Goal: Task Accomplishment & Management: Complete application form

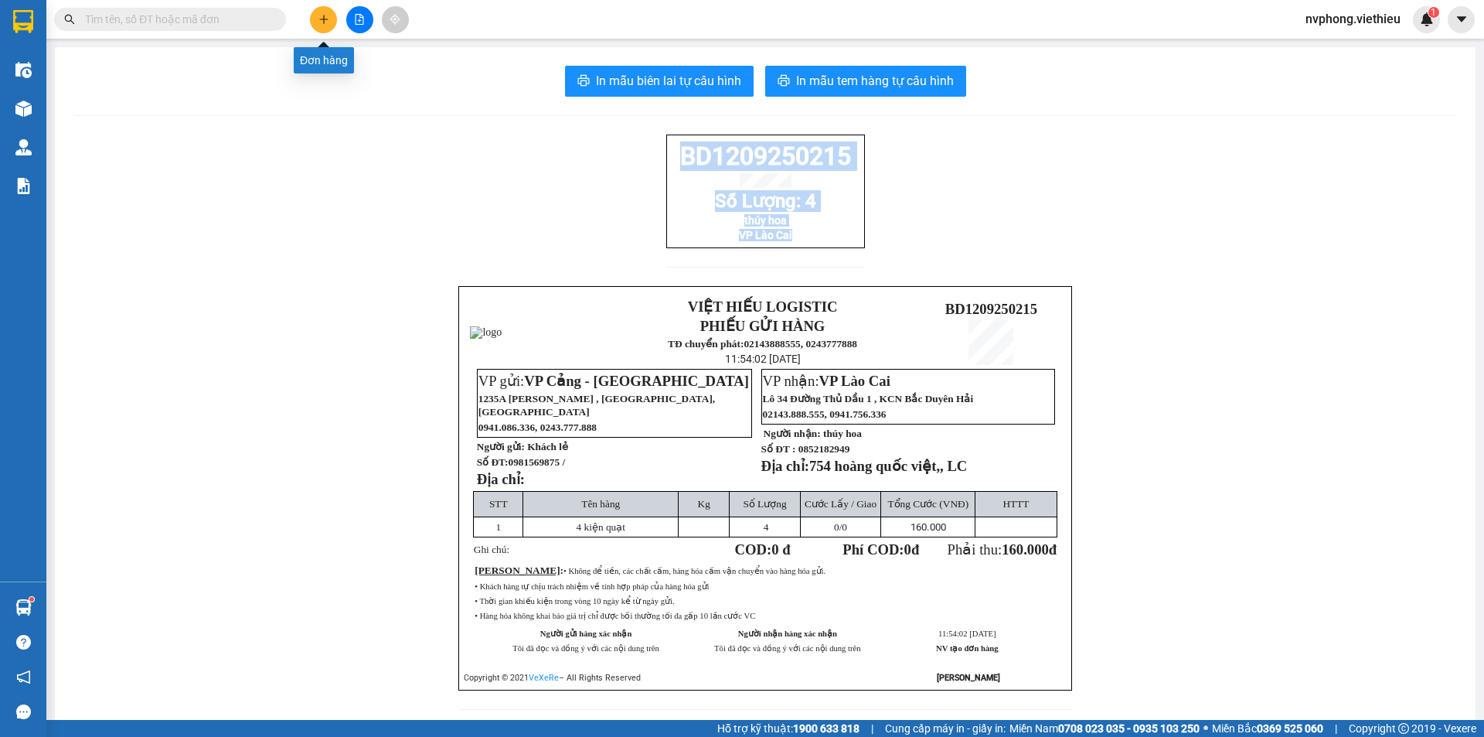
click at [325, 24] on icon "plus" at bounding box center [323, 19] width 11 height 11
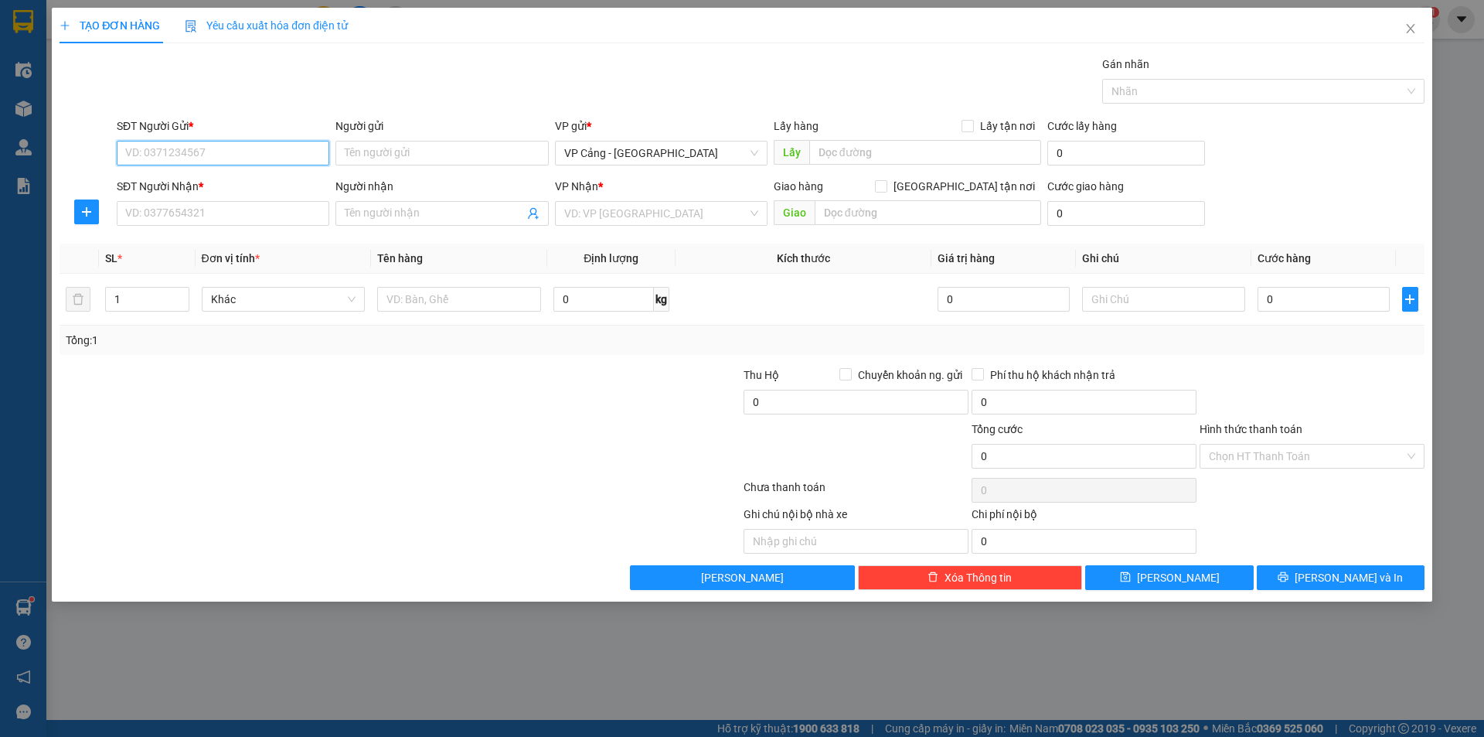
click at [206, 145] on input "SĐT Người Gửi *" at bounding box center [223, 153] width 213 height 25
type input "0968512699"
click at [418, 155] on input "Người gửi" at bounding box center [441, 153] width 213 height 25
type input "Chị Thê"
click at [236, 220] on input "SĐT Người Nhận *" at bounding box center [223, 213] width 213 height 25
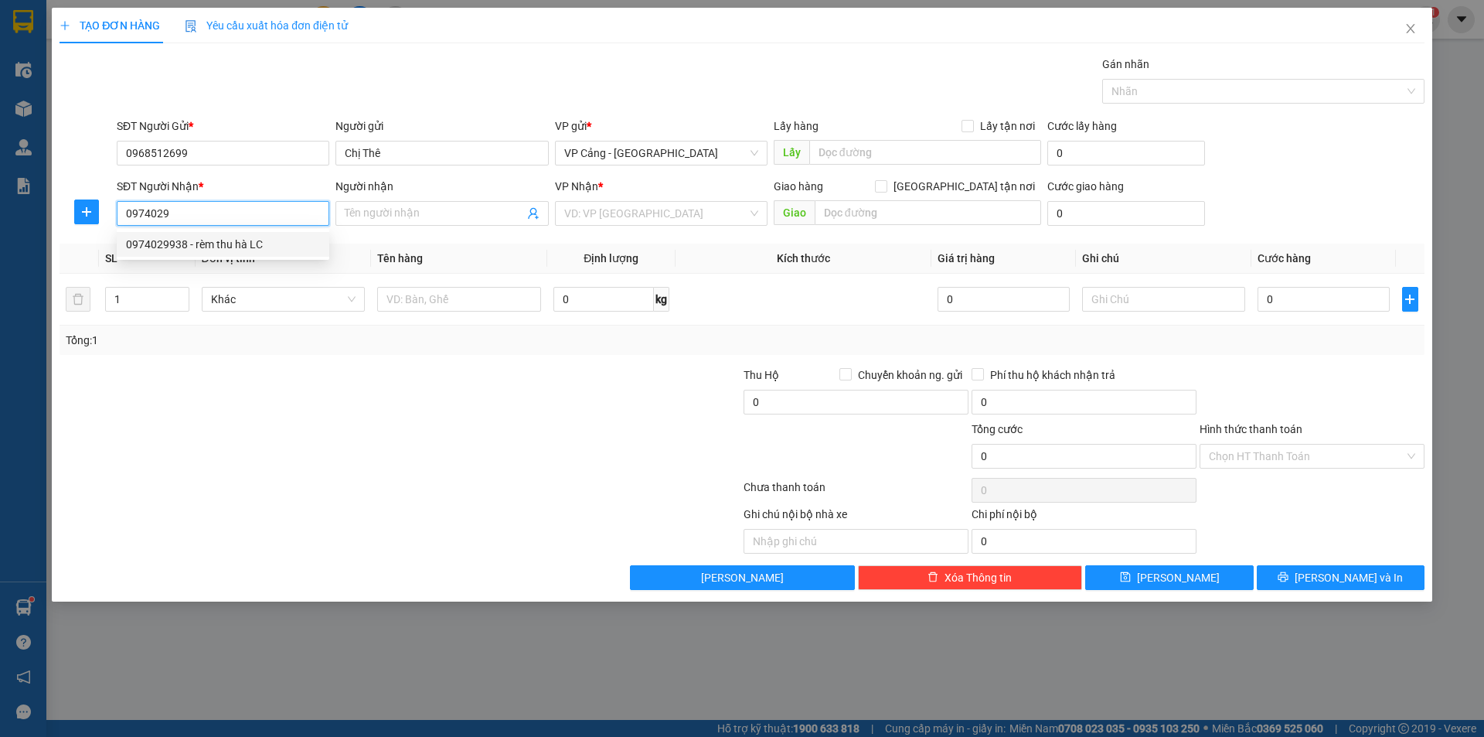
click at [205, 247] on div "0974029938 - rèm thu hà LC" at bounding box center [223, 244] width 194 height 17
type input "0974029938"
type input "rèm thu hà LC"
checkbox input "true"
type input "055 [PERSON_NAME] -[PERSON_NAME]"
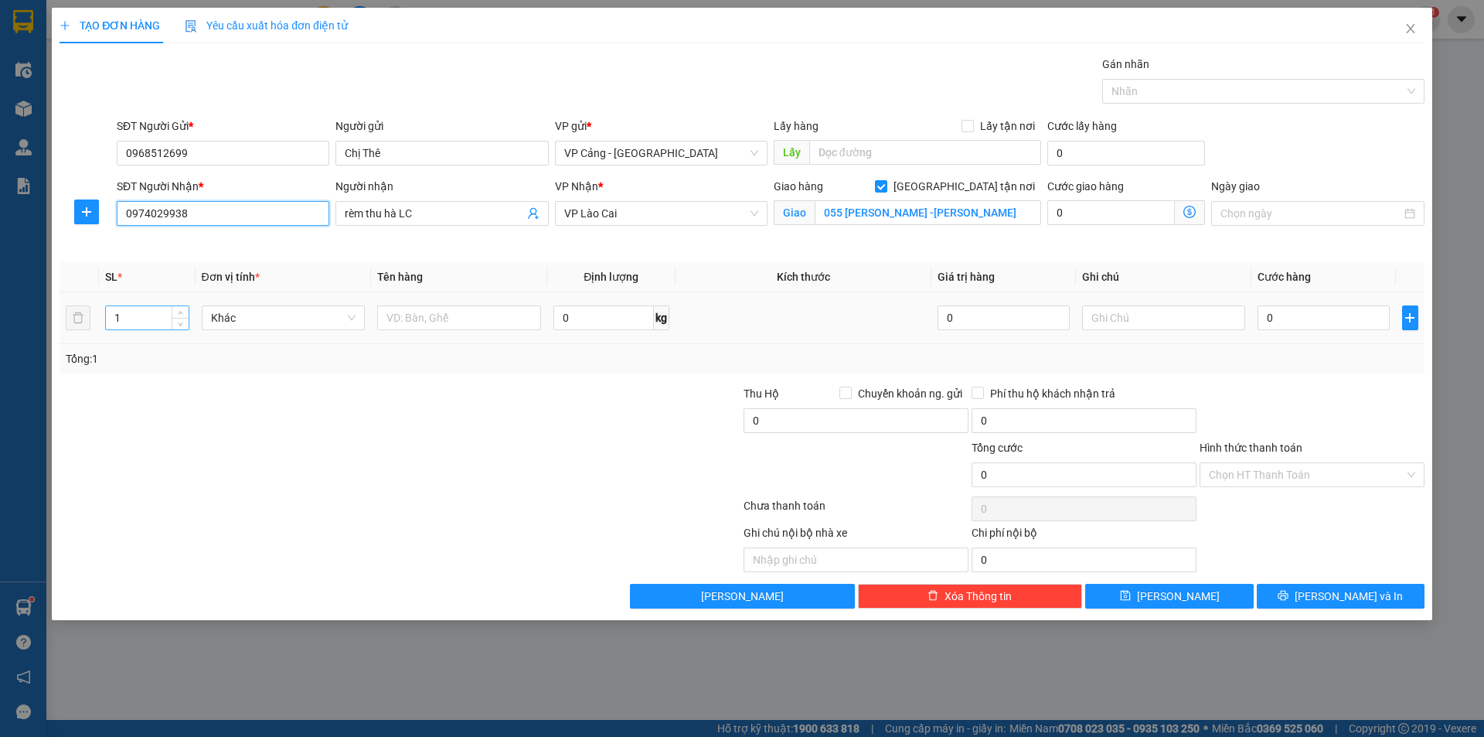
type input "0974029938"
click at [149, 325] on input "1" at bounding box center [147, 317] width 82 height 23
type input "2"
click at [435, 332] on div at bounding box center [459, 317] width 164 height 31
click at [438, 329] on input "text" at bounding box center [459, 317] width 164 height 25
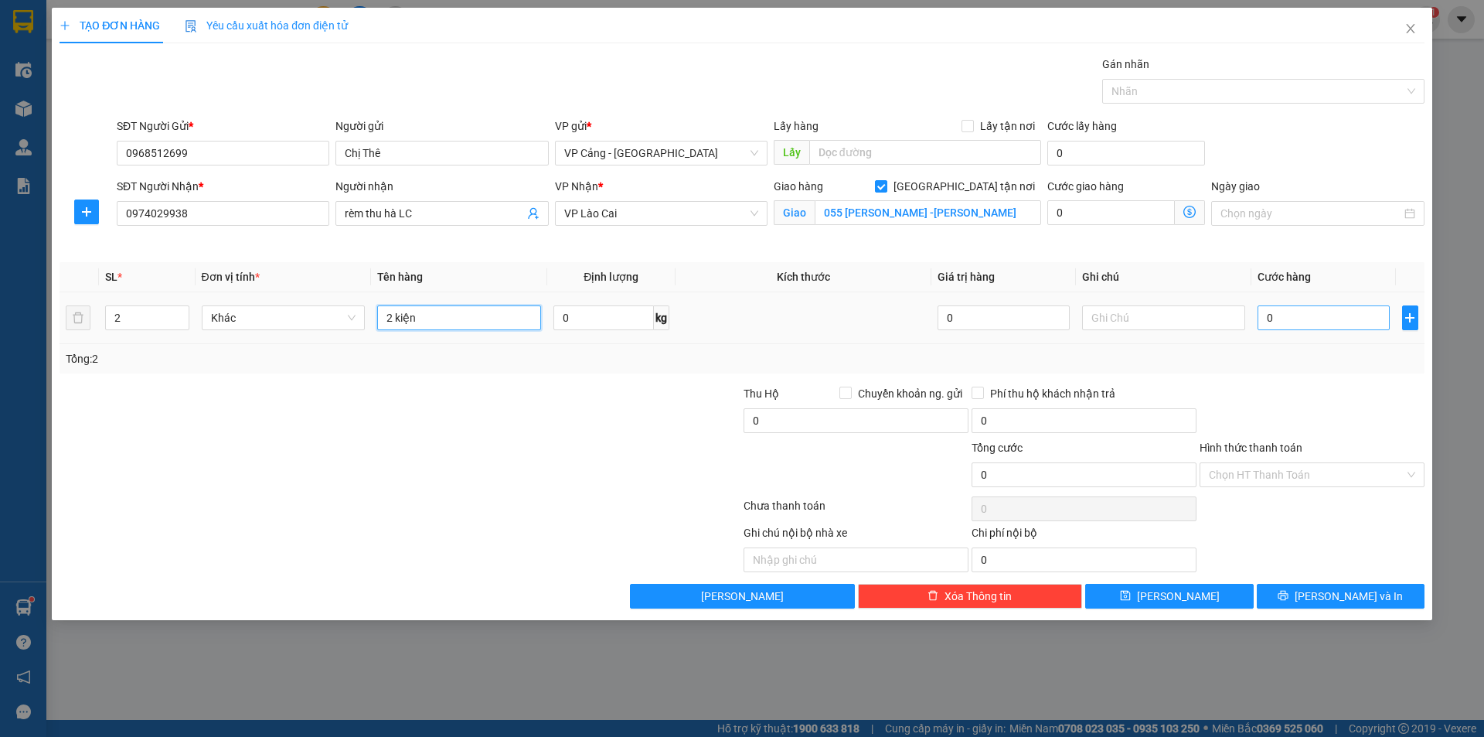
type input "2 kiện"
click at [1282, 318] on input "0" at bounding box center [1323, 317] width 131 height 25
type input "1"
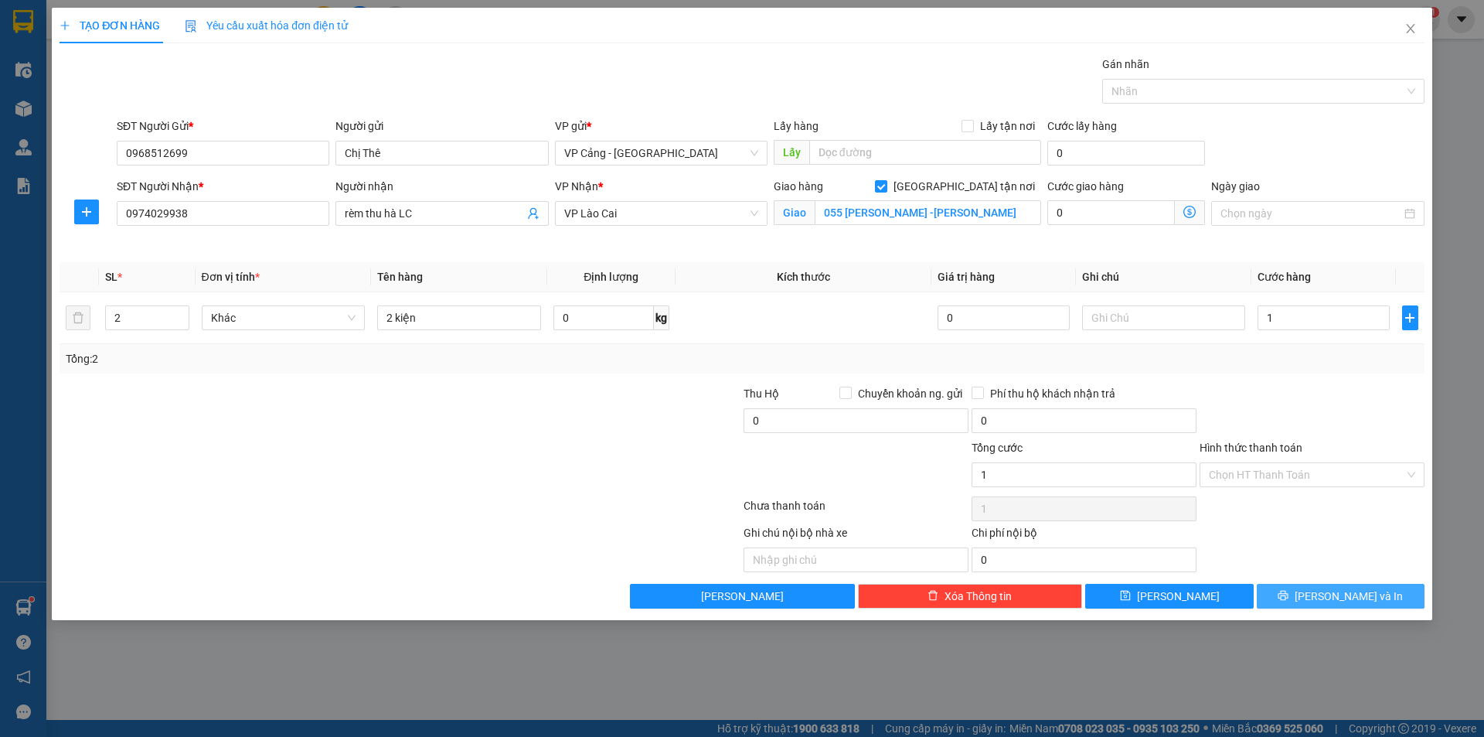
type input "1.000"
click at [1318, 588] on button "[PERSON_NAME] và In" at bounding box center [1341, 596] width 168 height 25
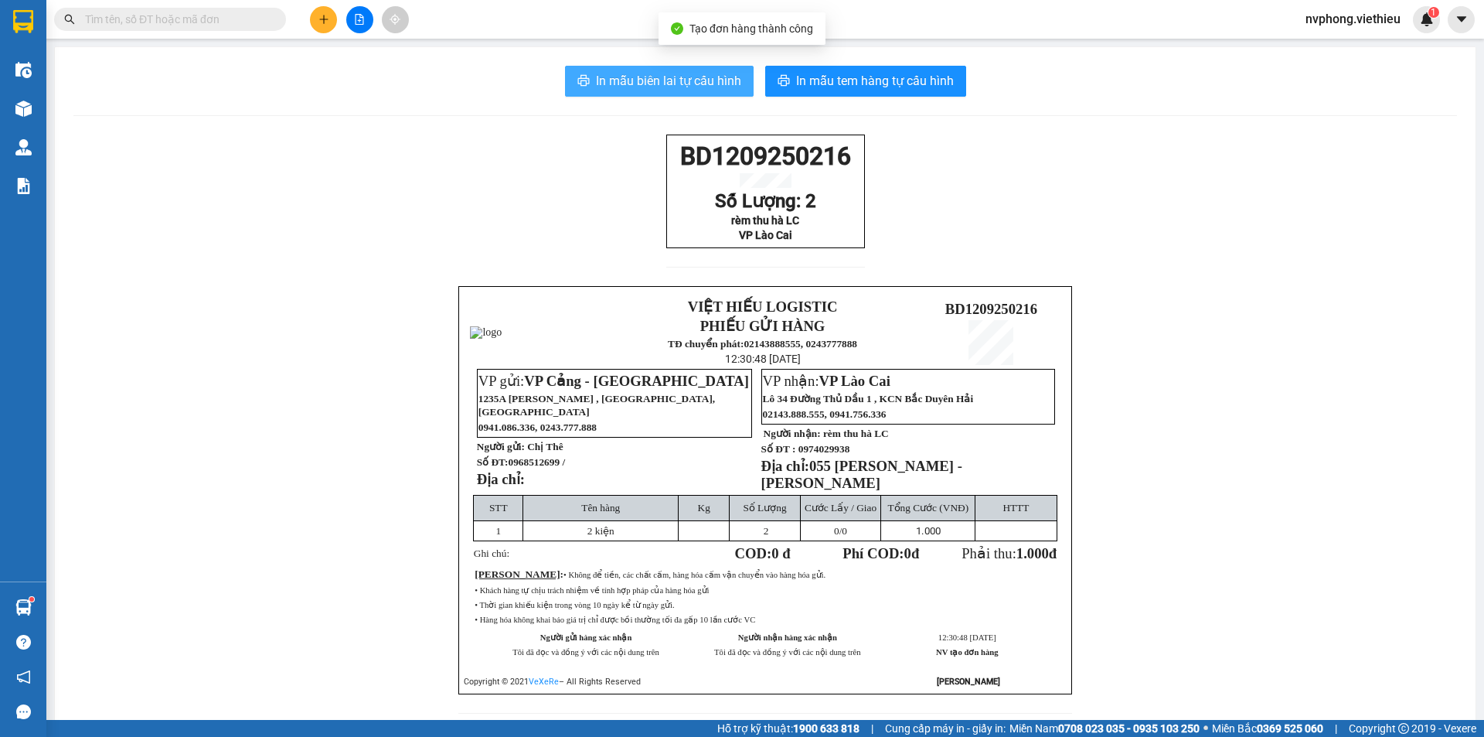
click at [597, 69] on button "In mẫu biên lai tự cấu hình" at bounding box center [659, 81] width 189 height 31
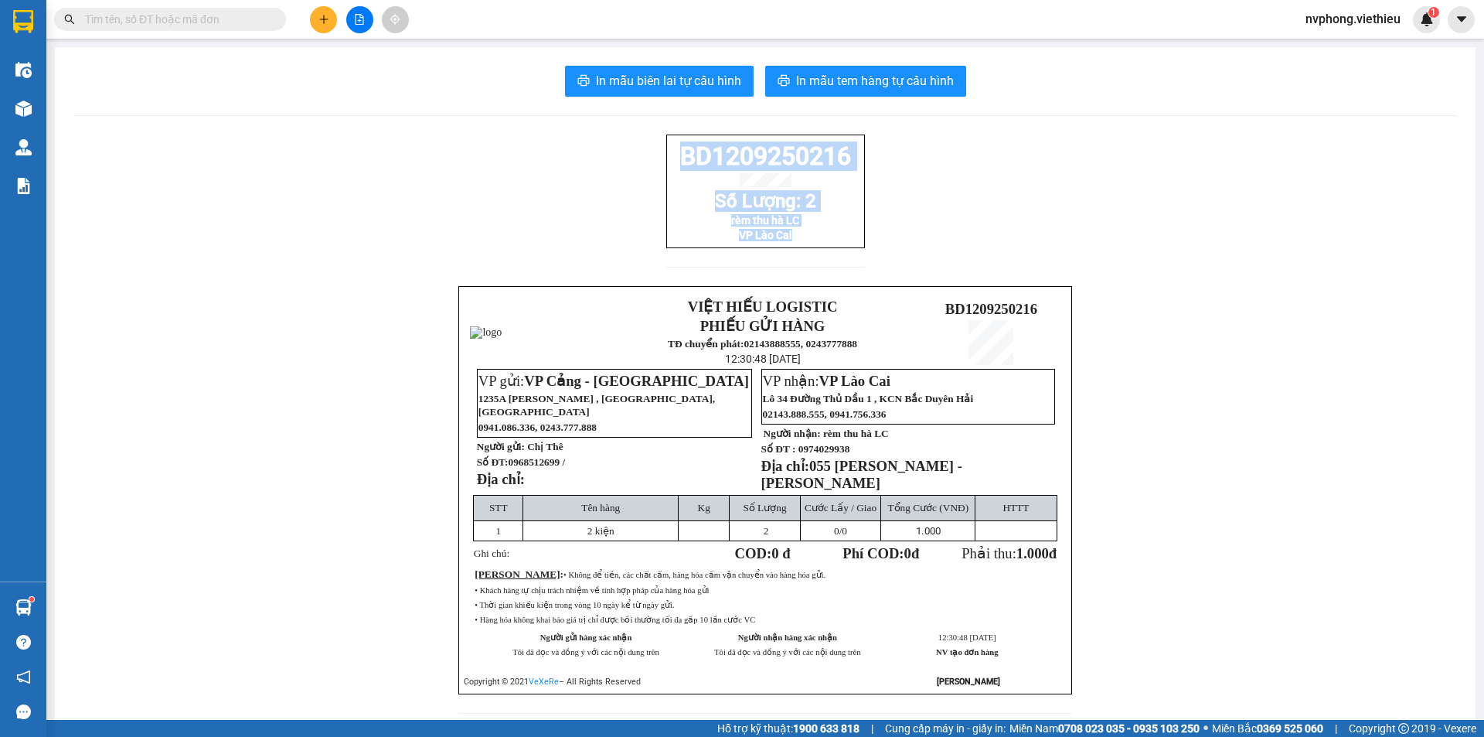
drag, startPoint x: 846, startPoint y: 254, endPoint x: 665, endPoint y: 152, distance: 207.7
click at [666, 152] on div "BD1209250216 Số Lượng: 2 rèm thu hà LC VP Lào Cai" at bounding box center [765, 191] width 199 height 114
copy div "BD1209250216 Số Lượng: 2 rèm thu hà LC VP Lào Cai"
click at [327, 28] on button at bounding box center [323, 19] width 27 height 27
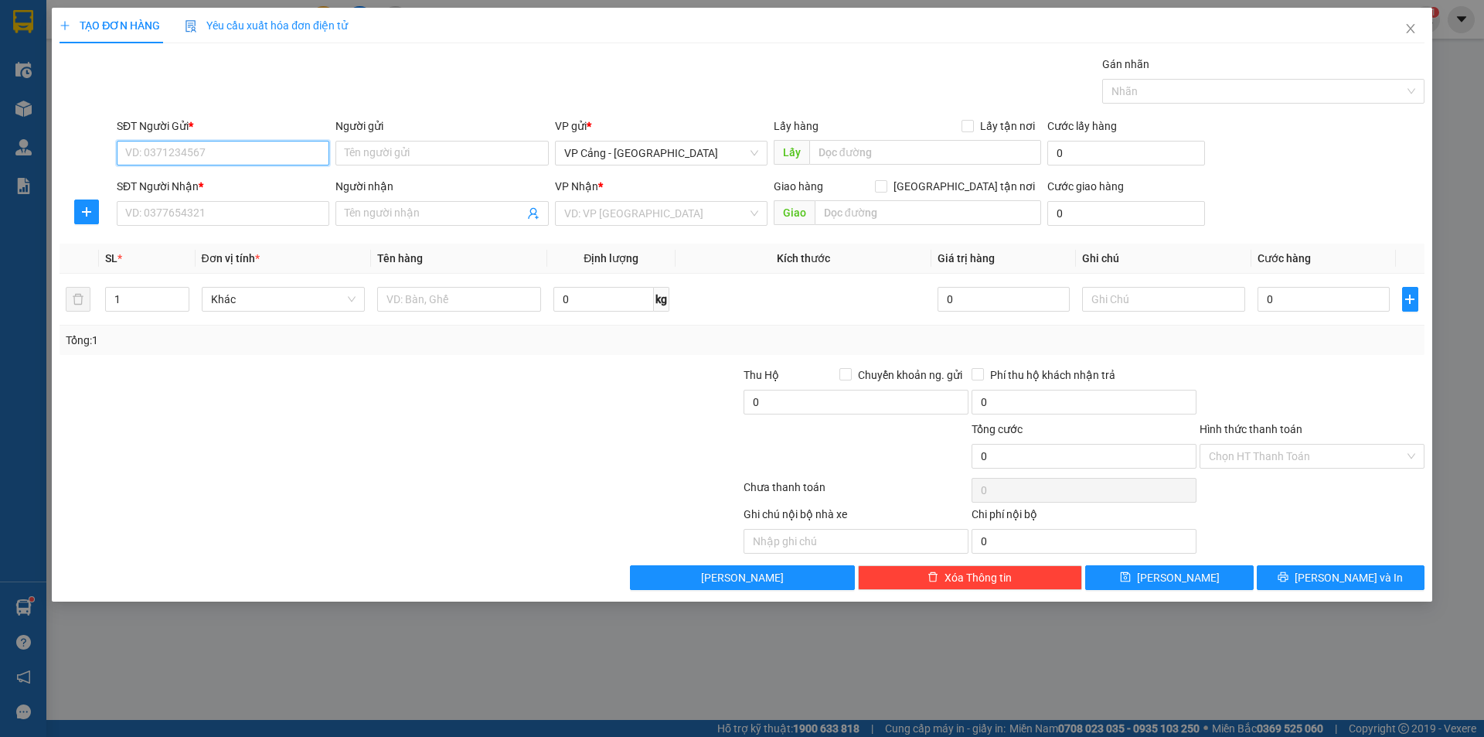
click at [175, 153] on input "SĐT Người Gửi *" at bounding box center [223, 153] width 213 height 25
type input "0438618040"
click at [165, 178] on div "0438618040 - cty HANVICO" at bounding box center [223, 183] width 194 height 17
type input "cty HANVICO"
type input "0438618040"
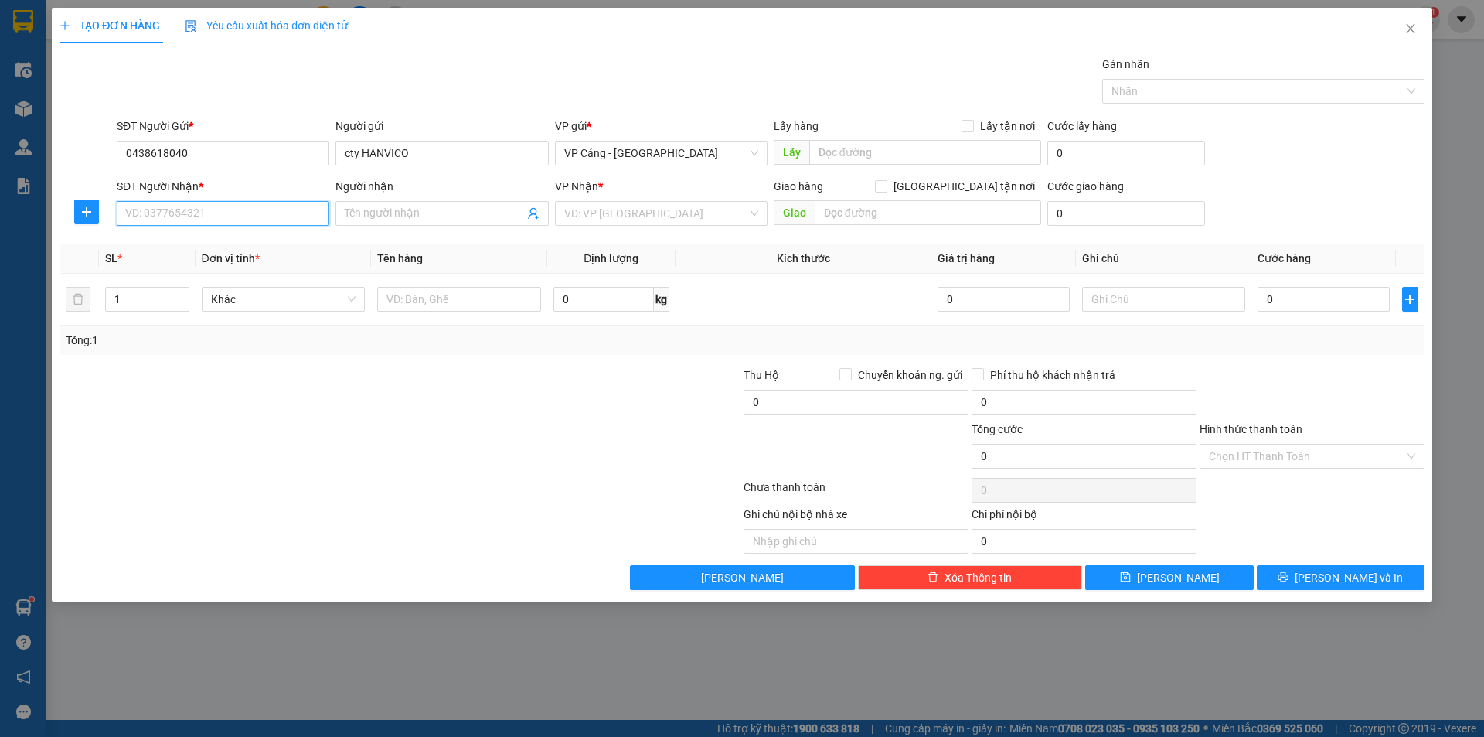
click at [149, 222] on input "SĐT Người Nhận *" at bounding box center [223, 213] width 213 height 25
click at [149, 248] on div "0912578226 - [GEOGRAPHIC_DATA]" at bounding box center [223, 244] width 194 height 17
type input "0912578226"
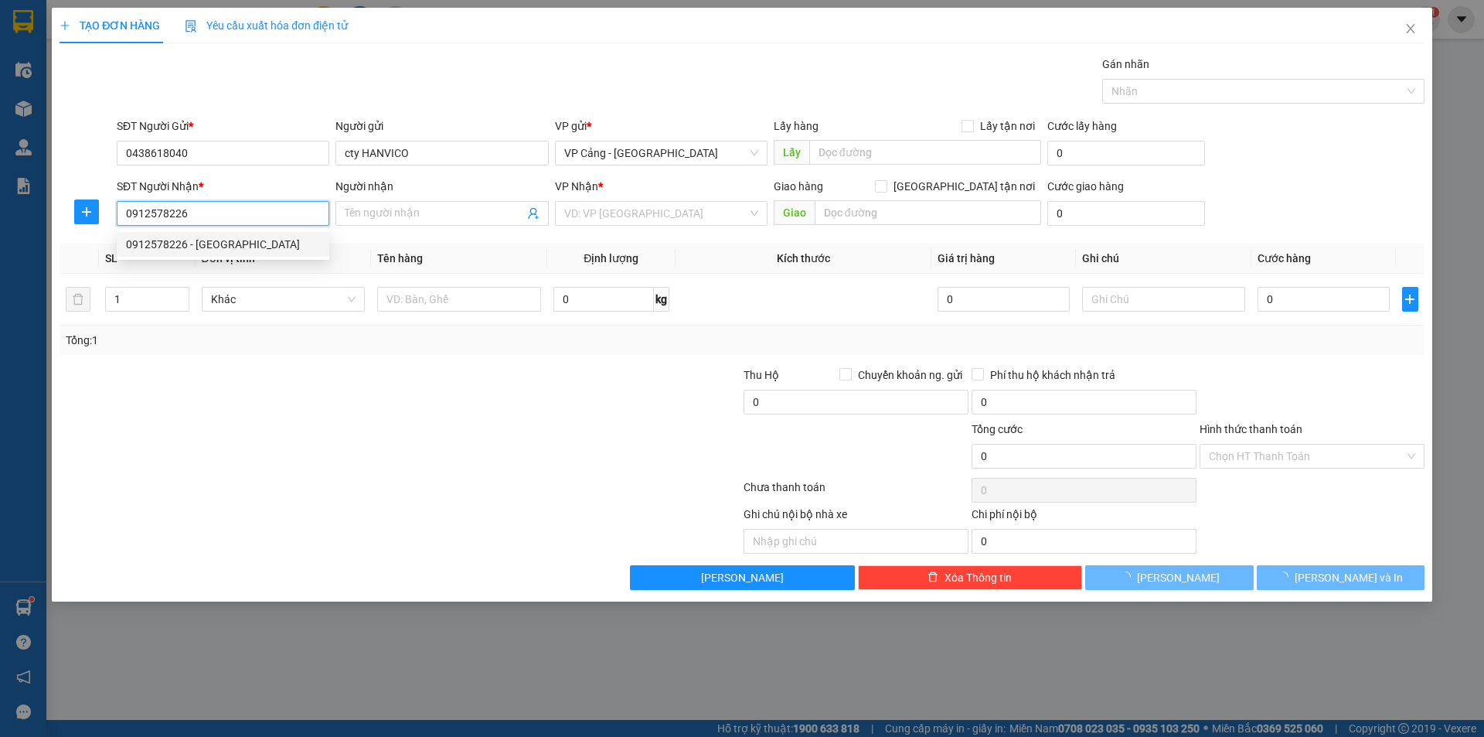
type input "Thuận Mười"
checkbox input "true"
type input "22 Hoàng liên, Cốc Lếu, LC"
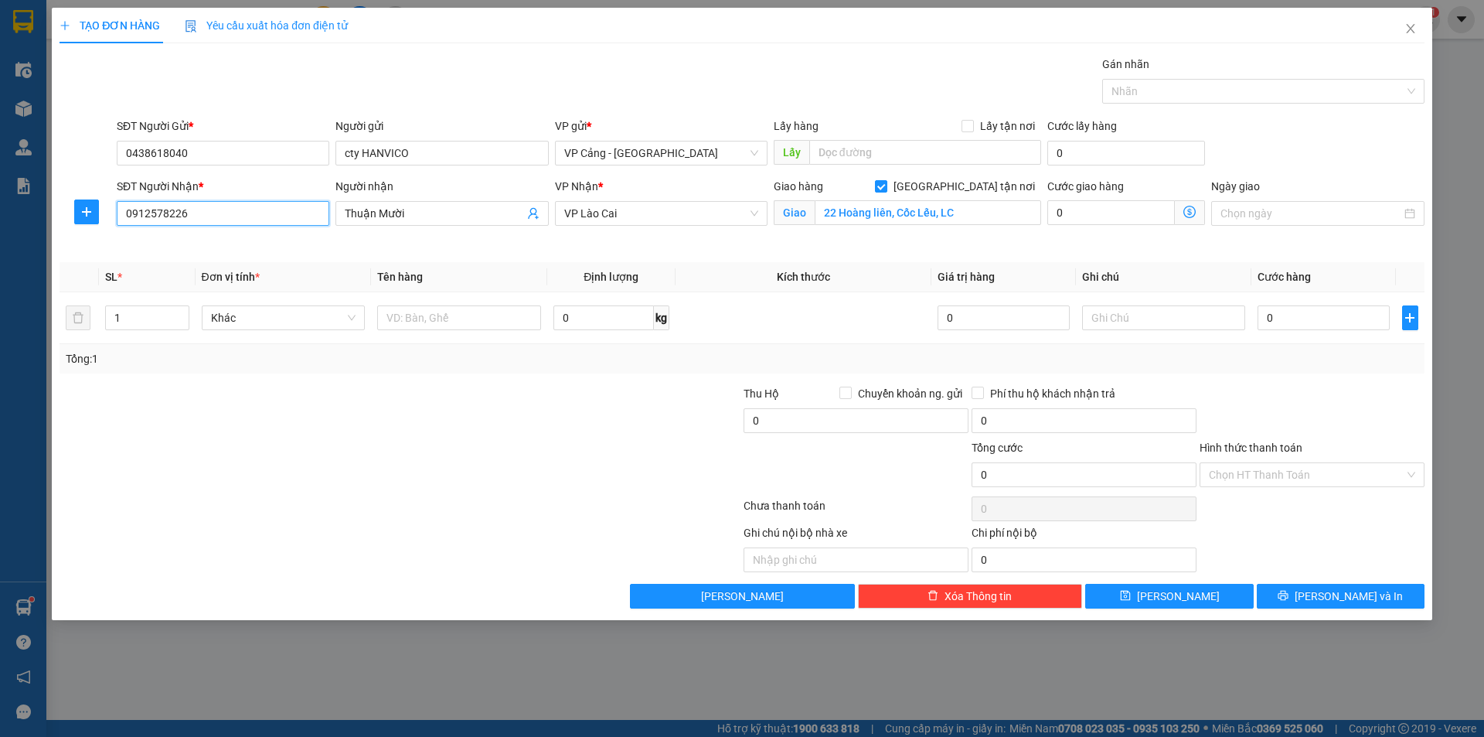
drag, startPoint x: 213, startPoint y: 205, endPoint x: 1, endPoint y: 210, distance: 211.9
click at [1, 210] on div "TẠO ĐƠN HÀNG Yêu cầu xuất hóa đơn điện tử Transit Pickup Surcharge Ids Transit …" at bounding box center [742, 368] width 1484 height 737
click at [175, 248] on div "0911215228 - Hanvico" at bounding box center [223, 244] width 194 height 17
type input "0911215228"
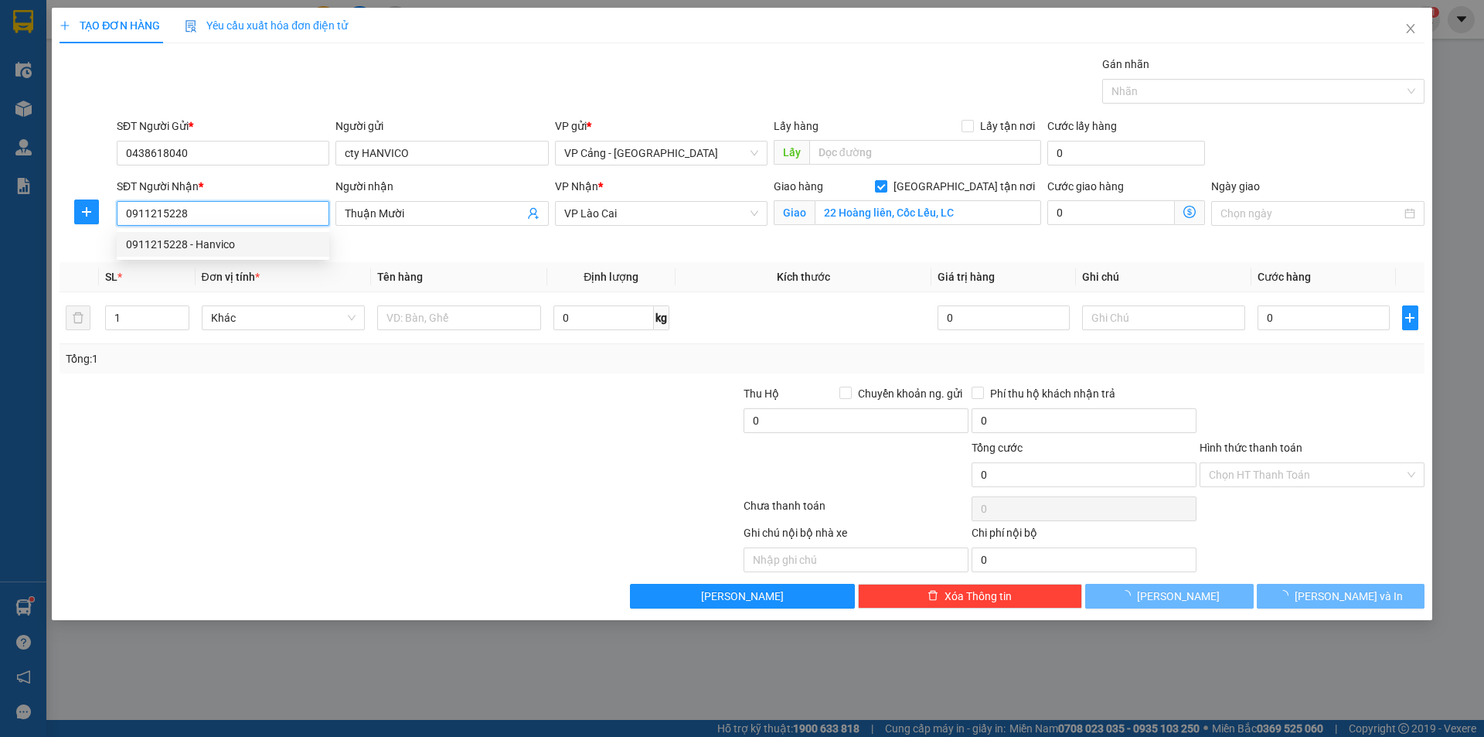
type input "Hanvico"
type input "171 Hoàng liên"
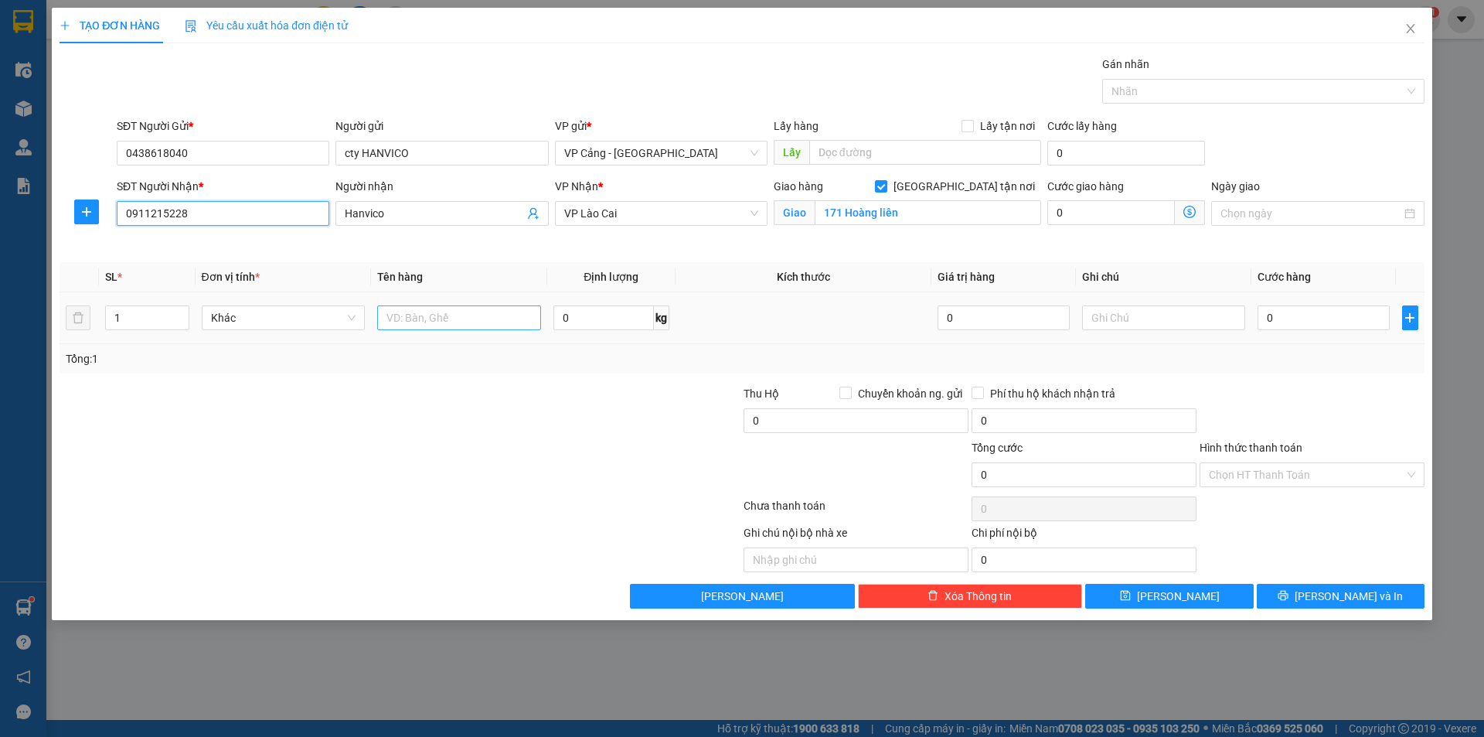
type input "0911215228"
click at [433, 315] on input "text" at bounding box center [459, 317] width 164 height 25
type input "1 đệm"
click at [1294, 320] on input "0" at bounding box center [1323, 317] width 131 height 25
type input "1"
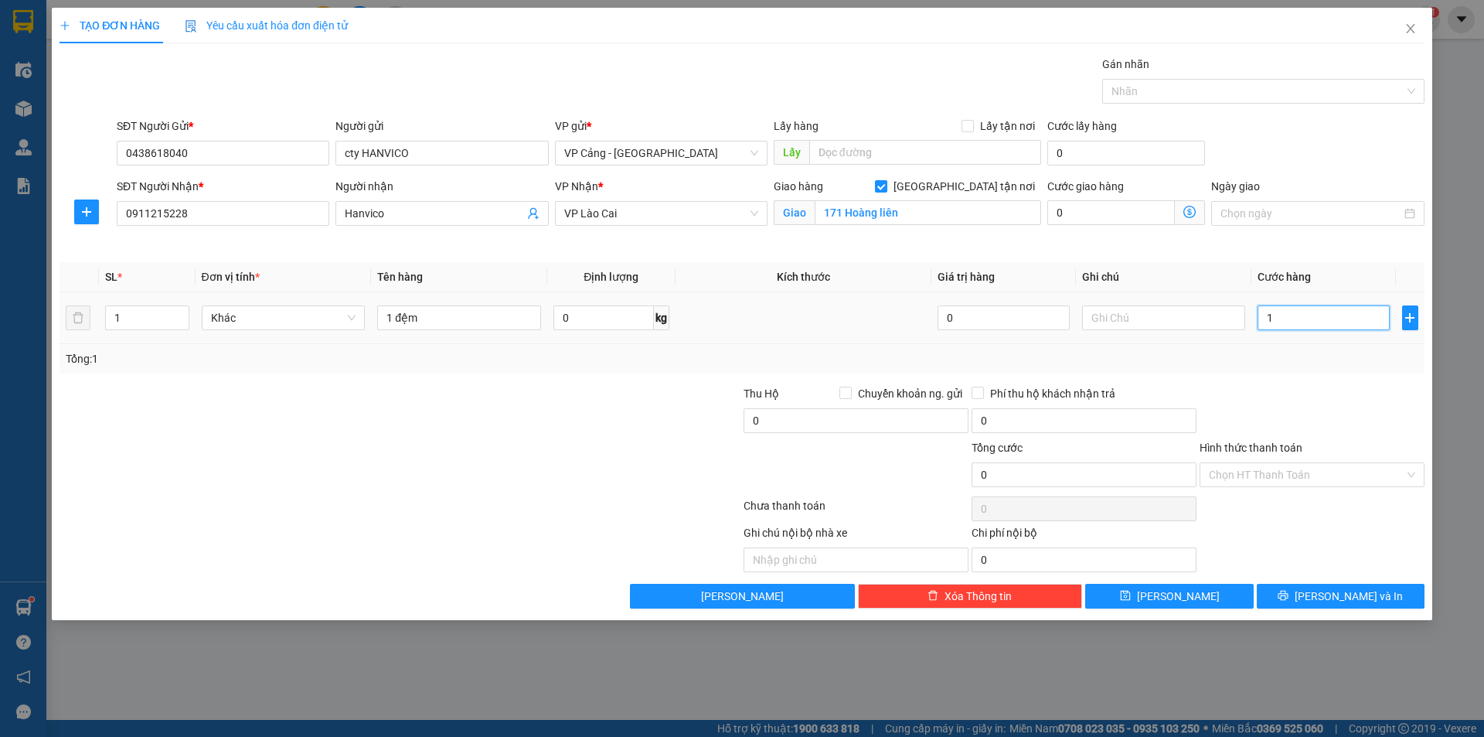
type input "1"
type input "1.000"
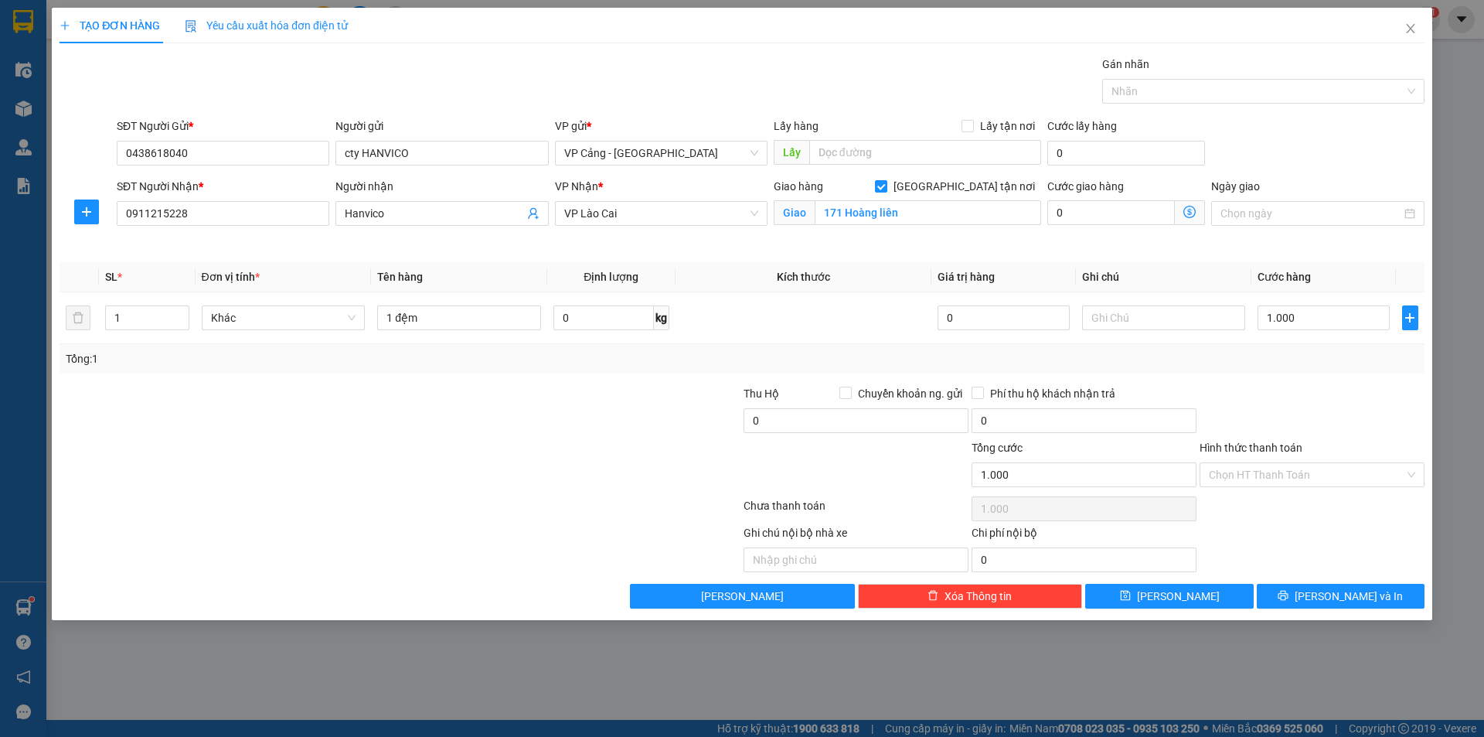
click at [1282, 373] on div "Tổng: 1" at bounding box center [742, 358] width 1365 height 29
click at [1339, 597] on span "[PERSON_NAME] và In" at bounding box center [1349, 595] width 108 height 17
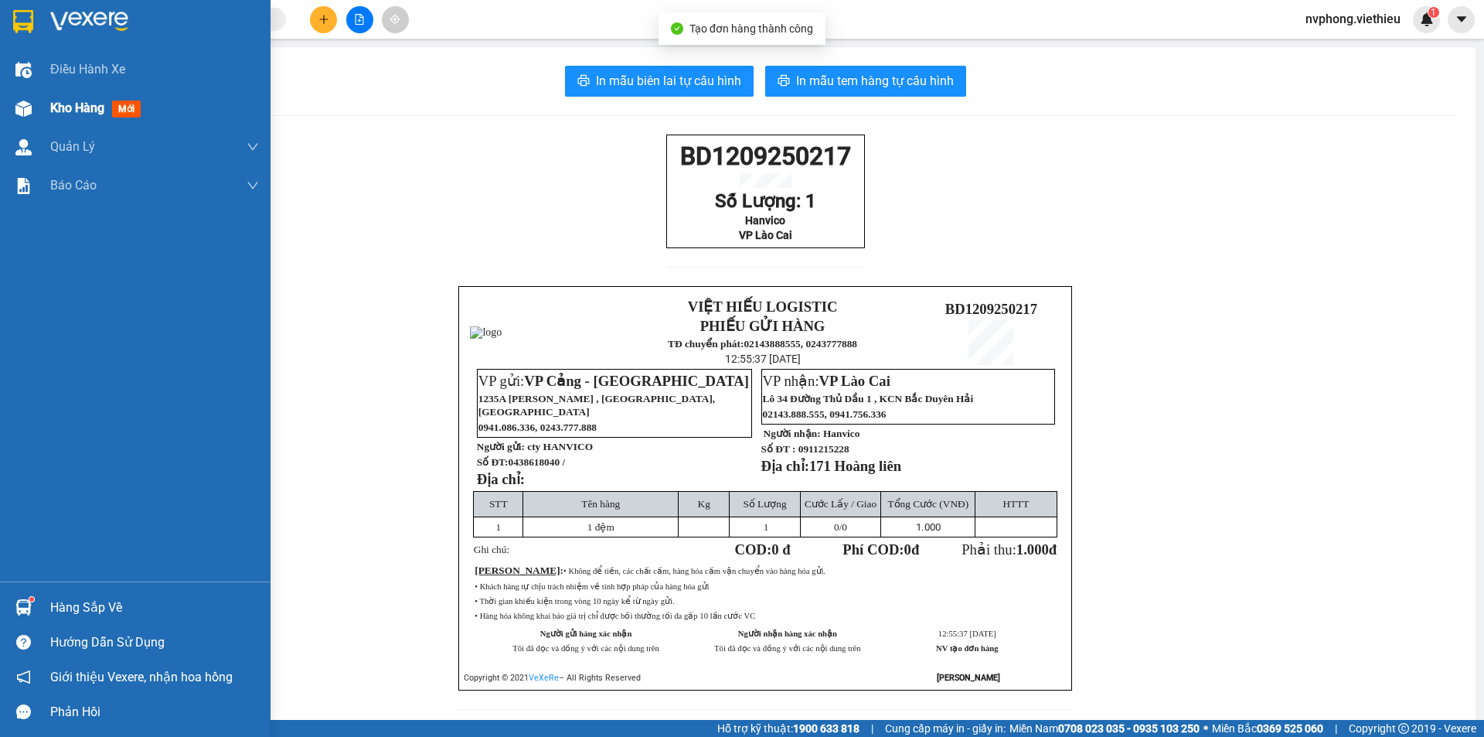
click at [33, 112] on div at bounding box center [23, 108] width 27 height 27
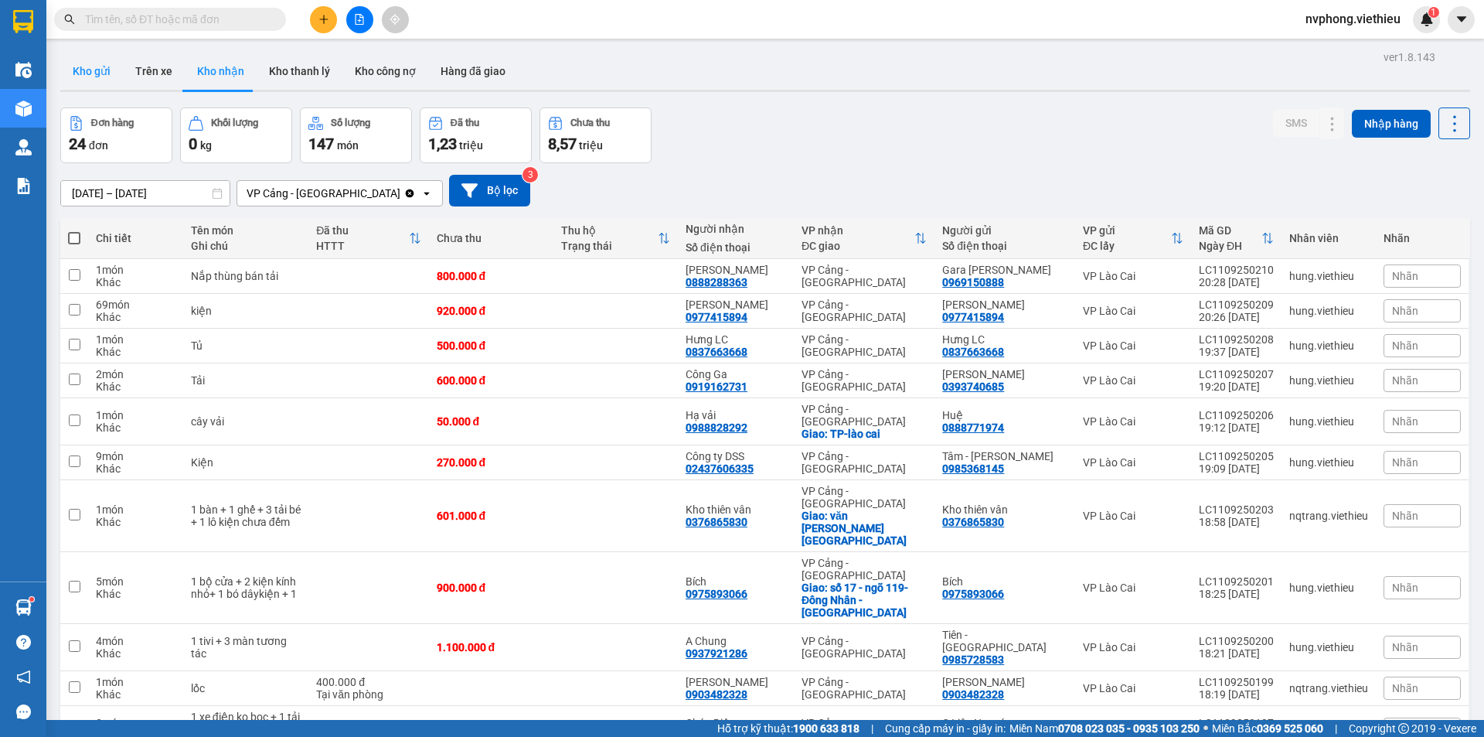
click at [92, 71] on button "Kho gửi" at bounding box center [91, 71] width 63 height 37
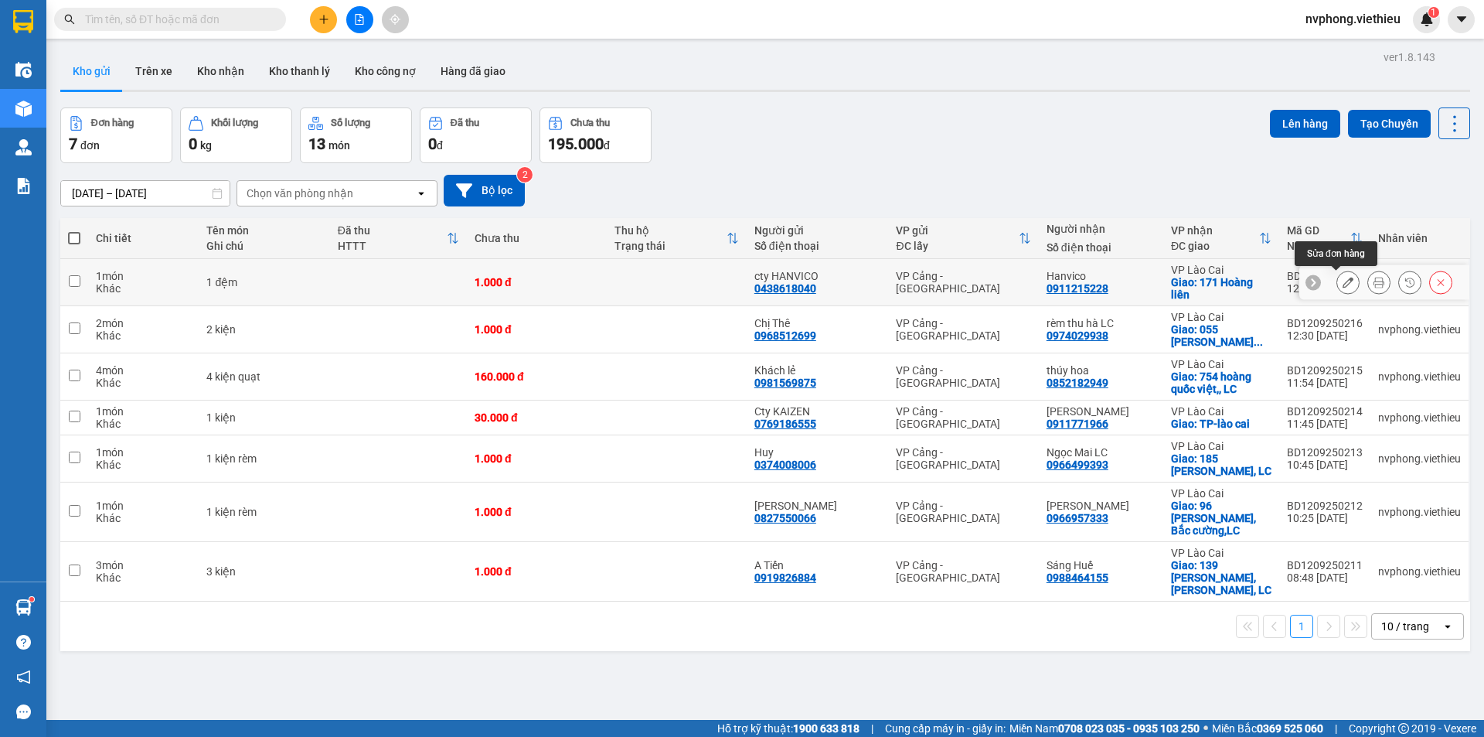
click at [1343, 281] on icon at bounding box center [1348, 282] width 11 height 11
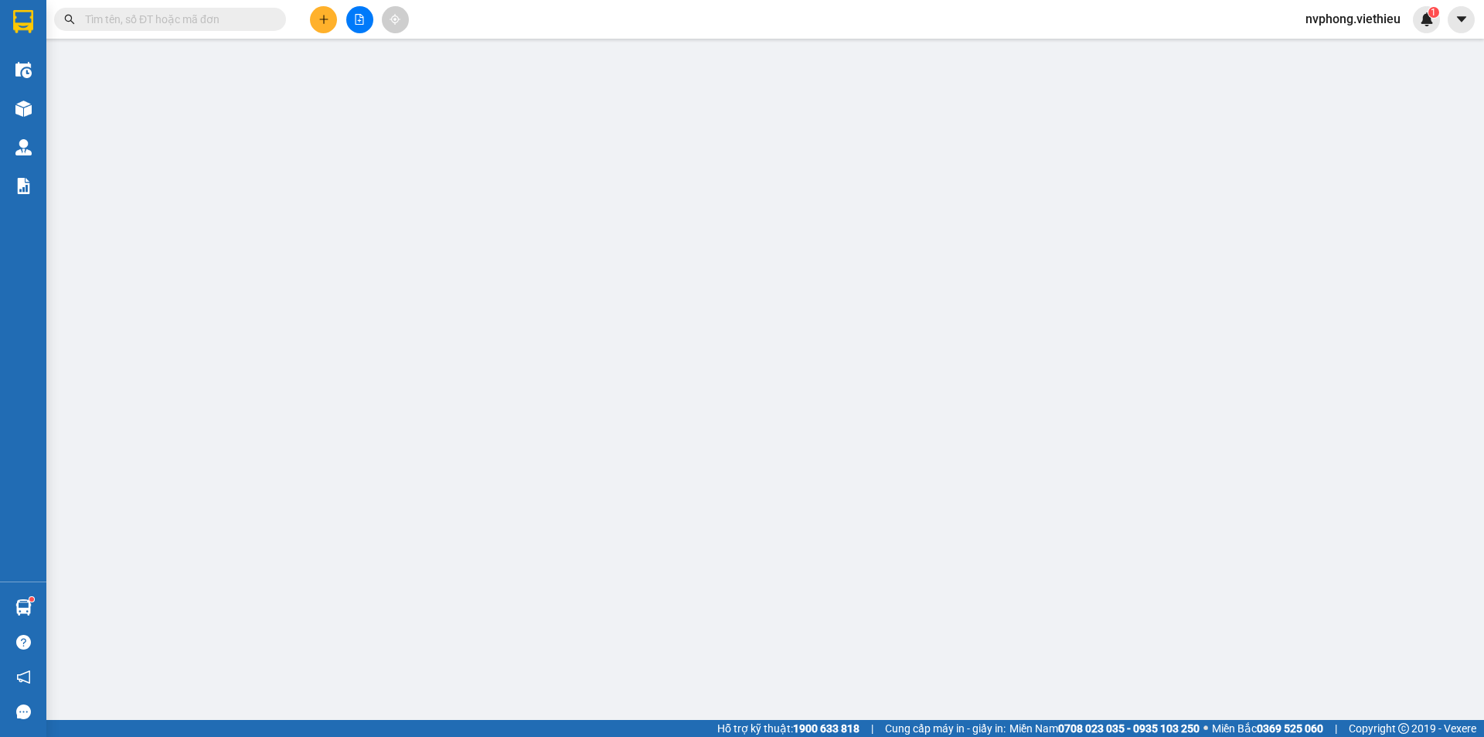
type input "0438618040"
type input "cty HANVICO"
type input "0911215228"
type input "Hanvico"
checkbox input "true"
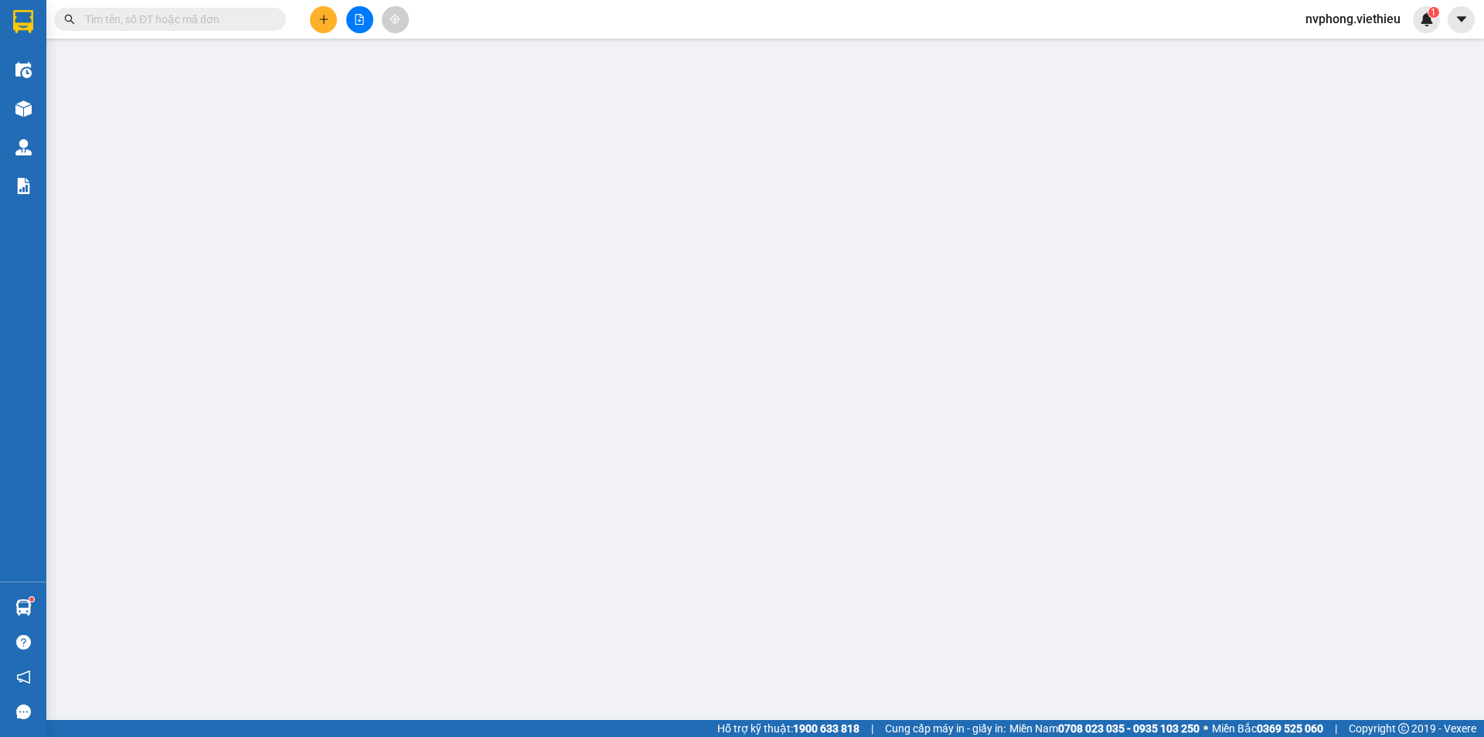
type input "171 Hoàng liên"
type input "1.000"
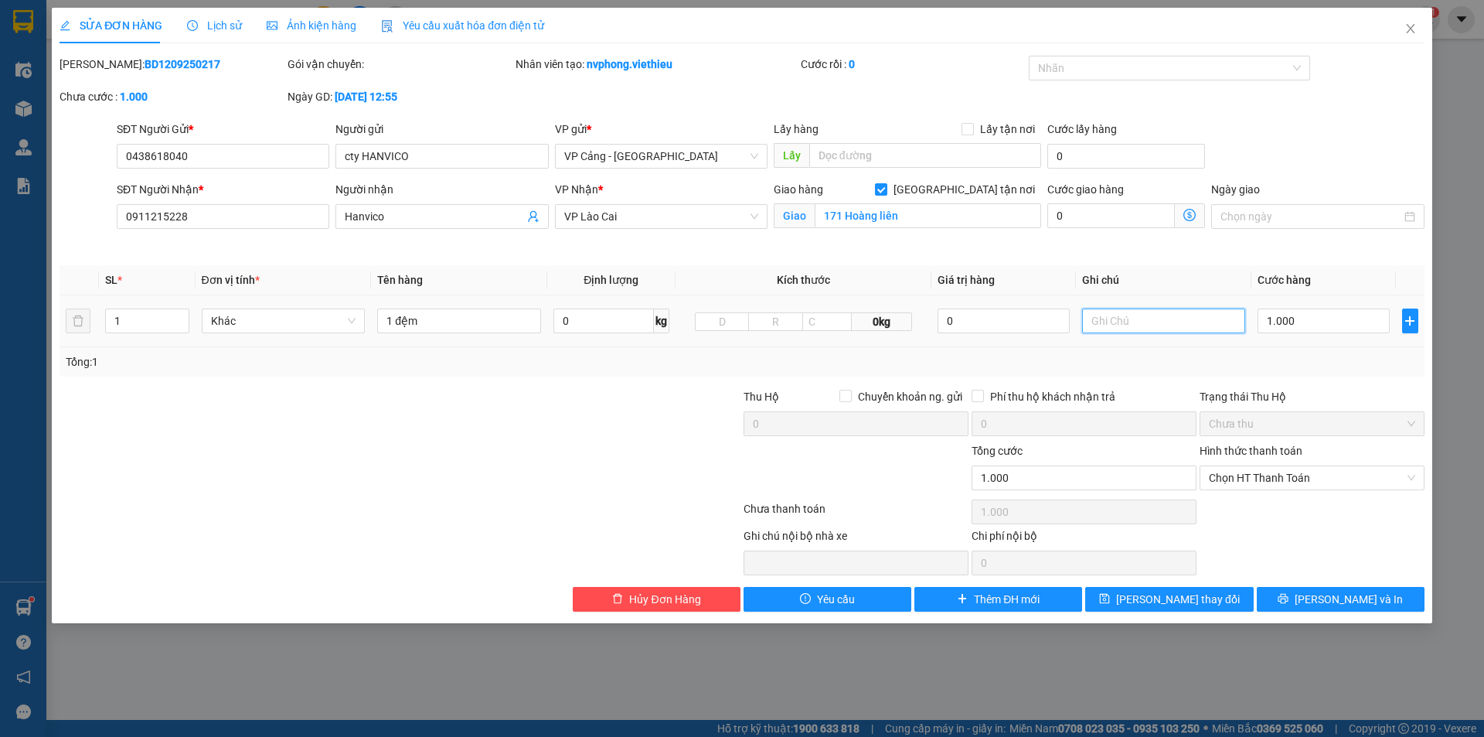
click at [1109, 322] on input "text" at bounding box center [1164, 320] width 164 height 25
type input "D"
type input "HĐ"
click at [1211, 594] on button "[PERSON_NAME] thay đổi" at bounding box center [1169, 599] width 168 height 25
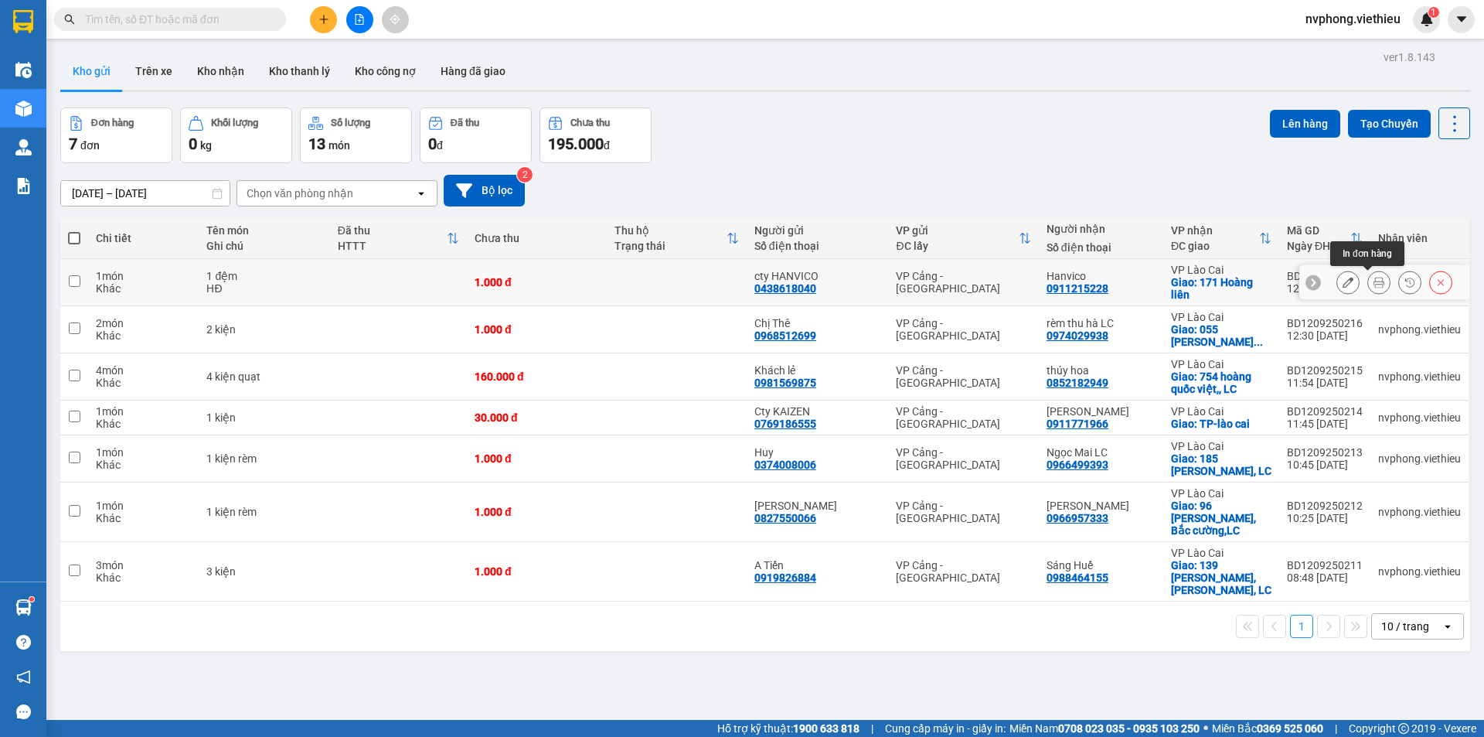
click at [1374, 282] on icon at bounding box center [1379, 282] width 11 height 11
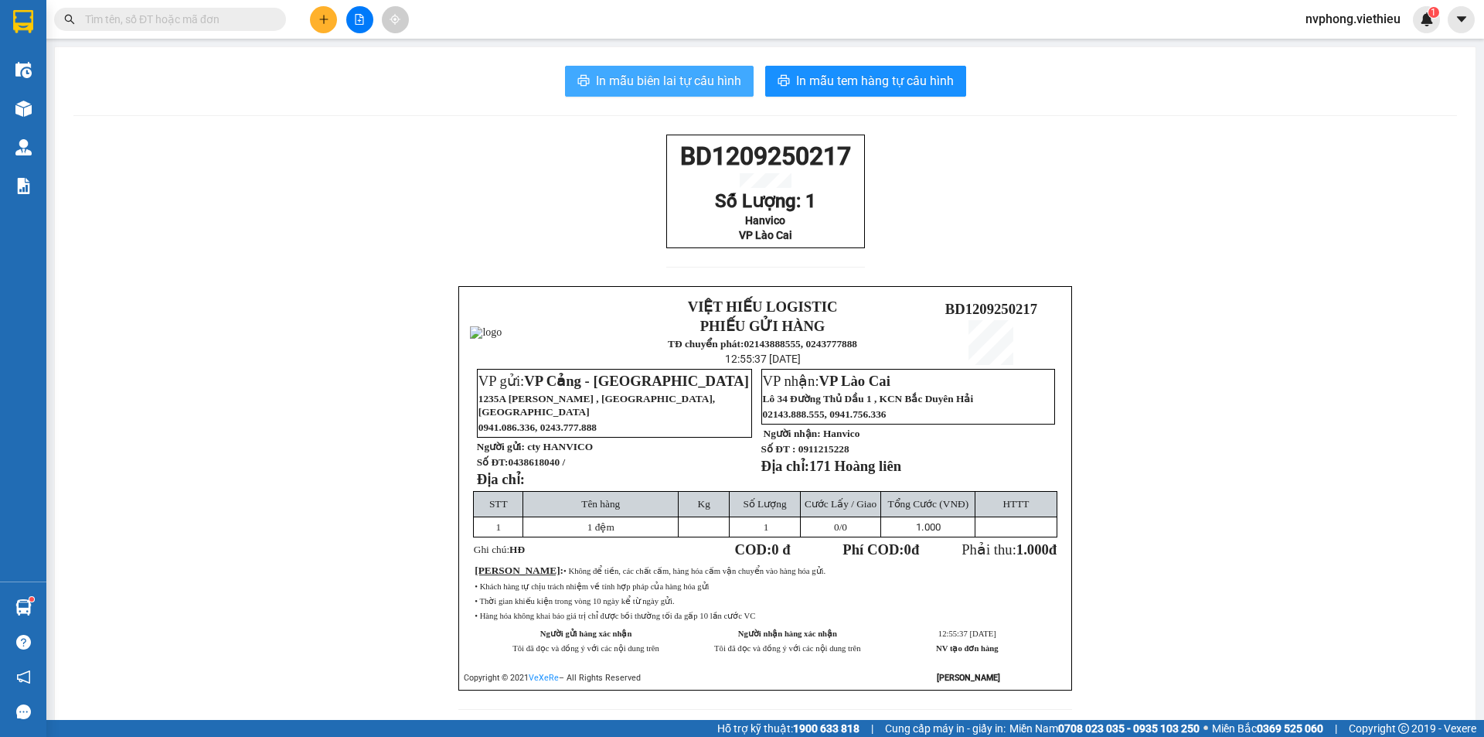
click at [668, 80] on span "In mẫu biên lai tự cấu hình" at bounding box center [668, 80] width 145 height 19
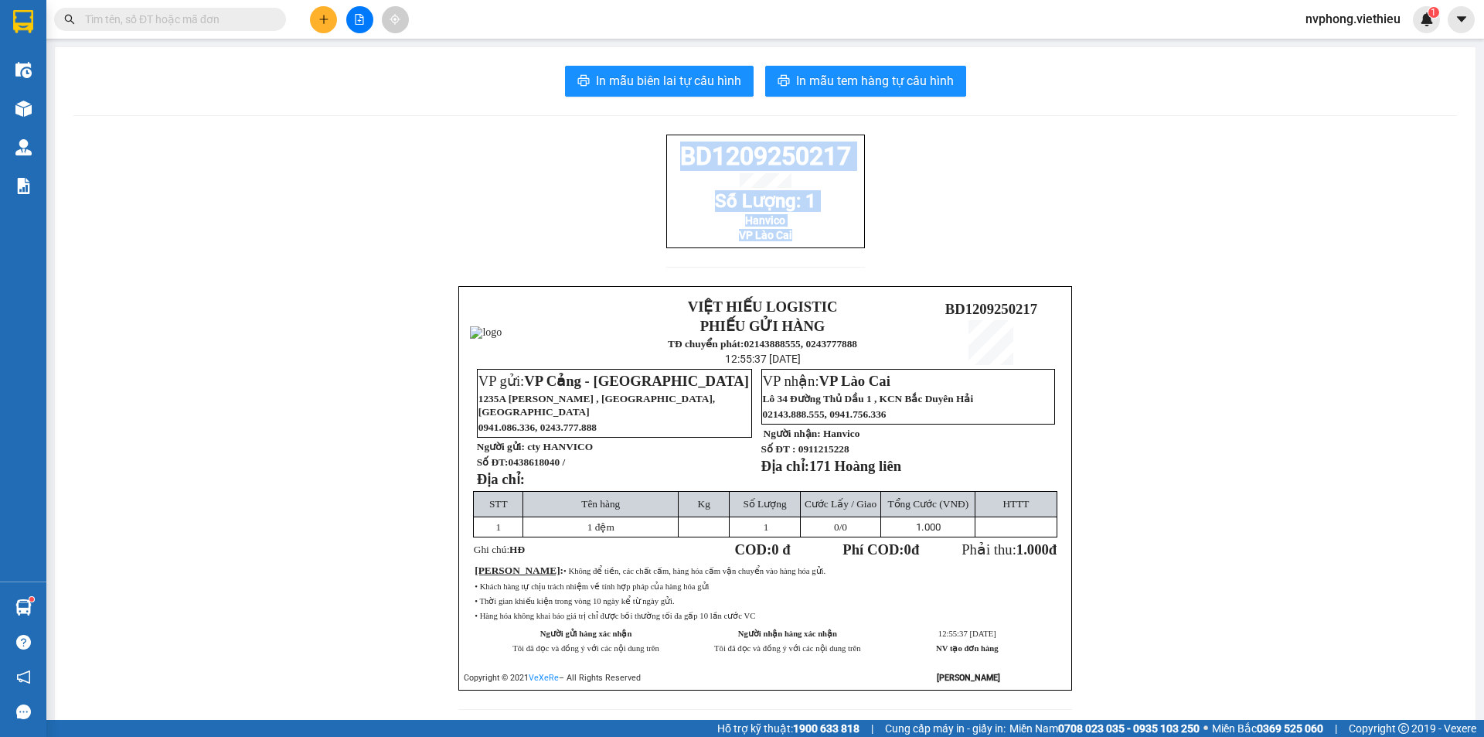
drag, startPoint x: 672, startPoint y: 157, endPoint x: 812, endPoint y: 247, distance: 166.6
click at [812, 247] on div "BD1209250217 Số Lượng: 1 Hanvico VP Lào Cai" at bounding box center [765, 191] width 199 height 114
copy div "BD1209250217 Số Lượng: 1 Hanvico VP Lào Cai"
click at [322, 11] on button at bounding box center [323, 19] width 27 height 27
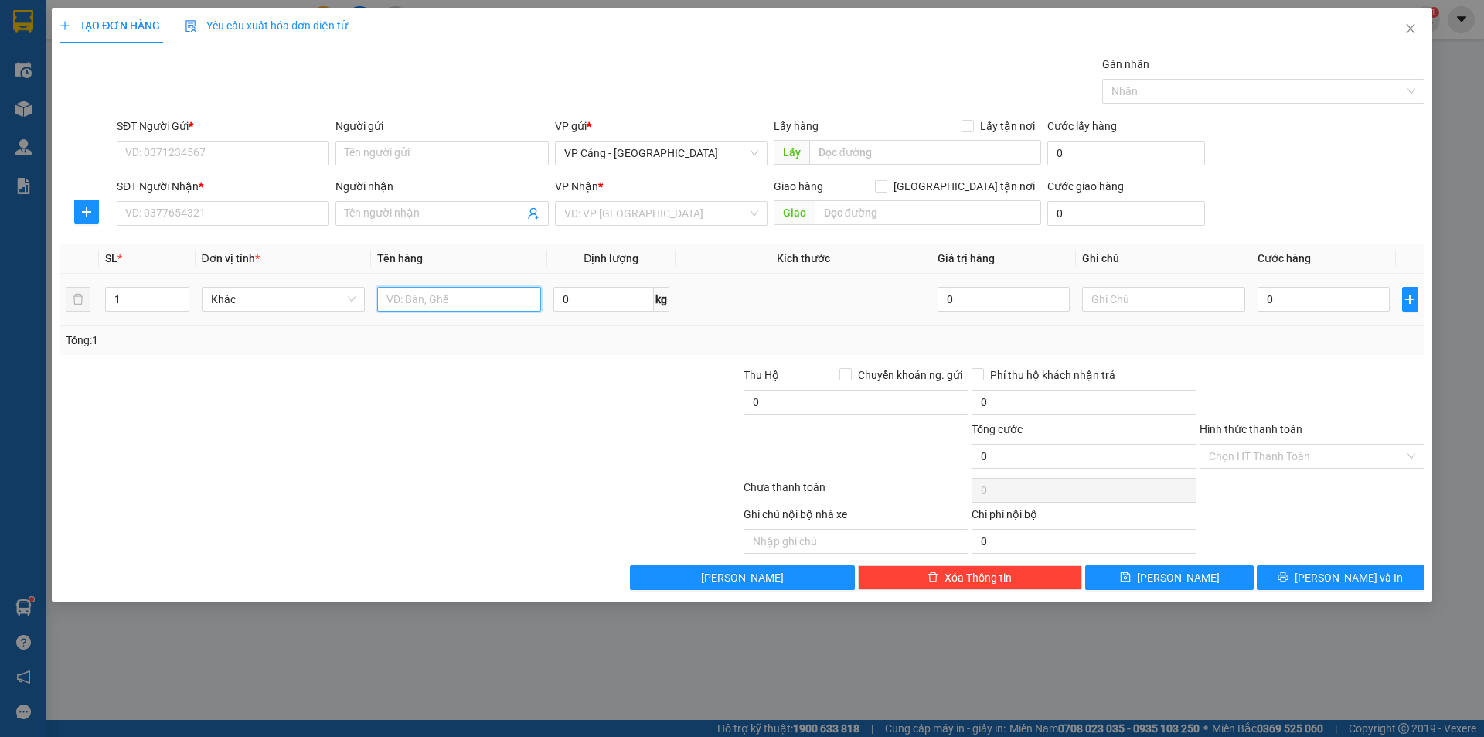
click at [392, 298] on input "text" at bounding box center [459, 299] width 164 height 25
type input "68 kiện ắc quy + 2 kiện"
click at [147, 308] on input "1" at bounding box center [147, 299] width 82 height 23
type input "70"
click at [1286, 302] on input "0" at bounding box center [1323, 299] width 131 height 25
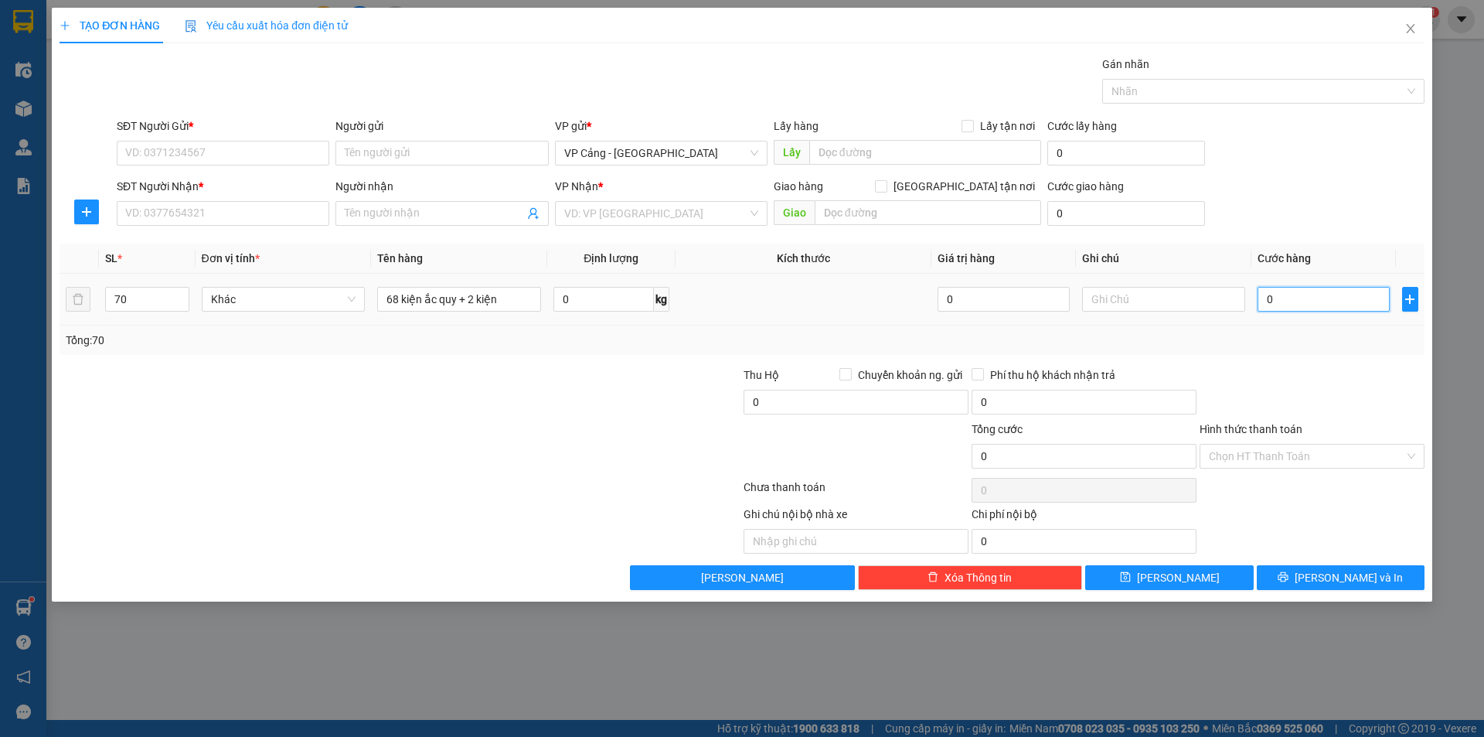
type input "1"
type input "1.000"
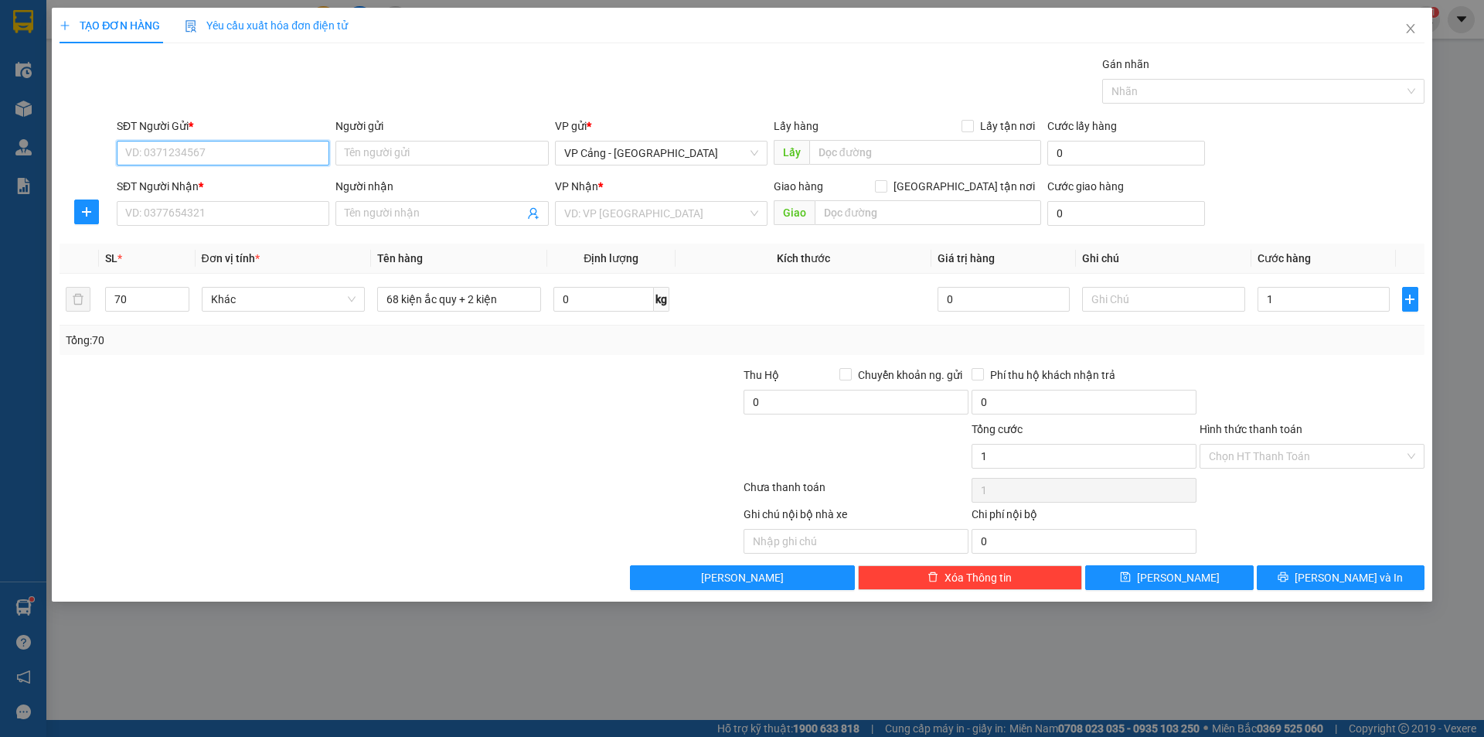
type input "1.000"
click at [206, 145] on input "SĐT Người Gửi *" at bounding box center [223, 153] width 213 height 25
click at [148, 146] on input "SĐT Người Gửi *" at bounding box center [223, 153] width 213 height 25
click at [366, 216] on input "Người nhận" at bounding box center [434, 213] width 179 height 17
type input "huy h"
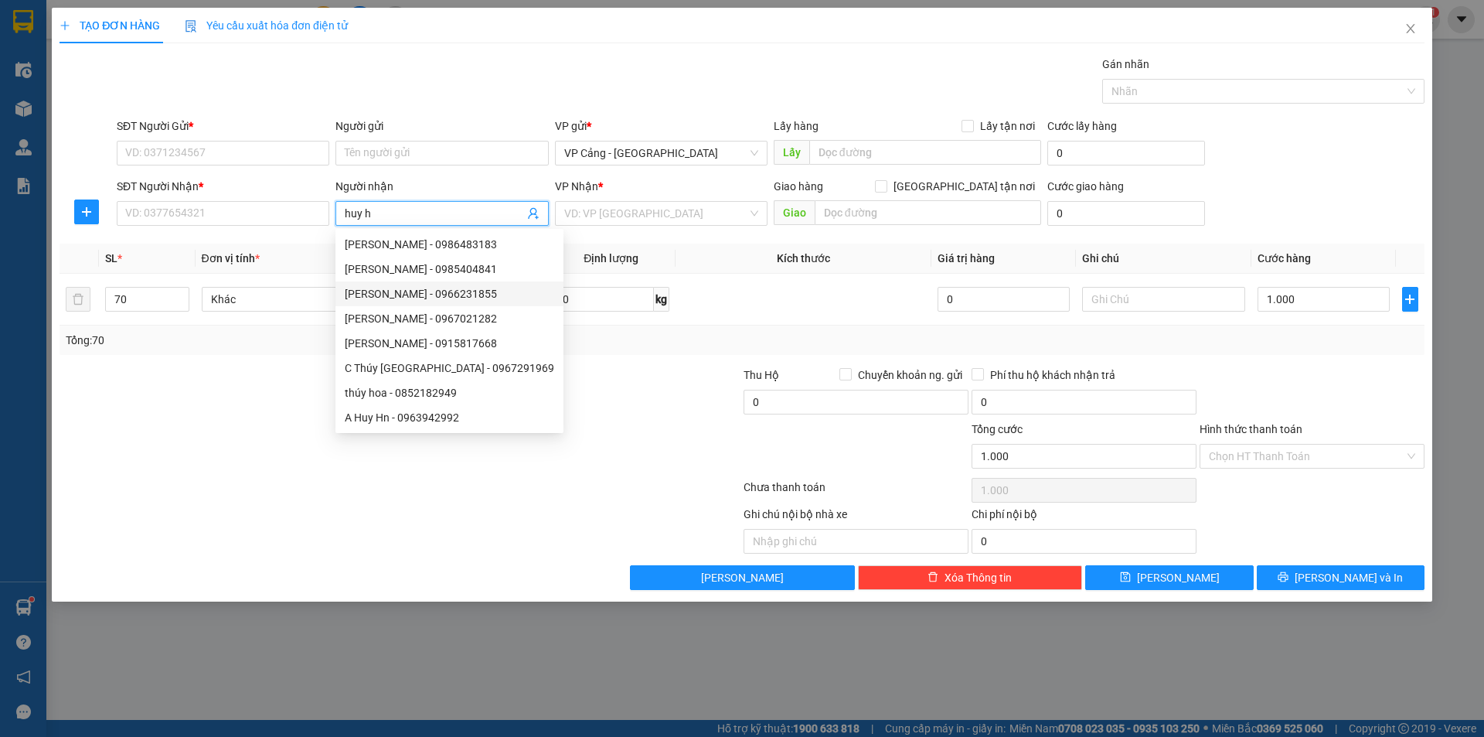
click at [437, 294] on div "[PERSON_NAME] - 0966231855" at bounding box center [449, 293] width 209 height 17
type input "0966231855"
type input "[PERSON_NAME]"
checkbox input "true"
type input "[GEOGRAPHIC_DATA][PERSON_NAME], [GEOGRAPHIC_DATA], [GEOGRAPHIC_DATA]"
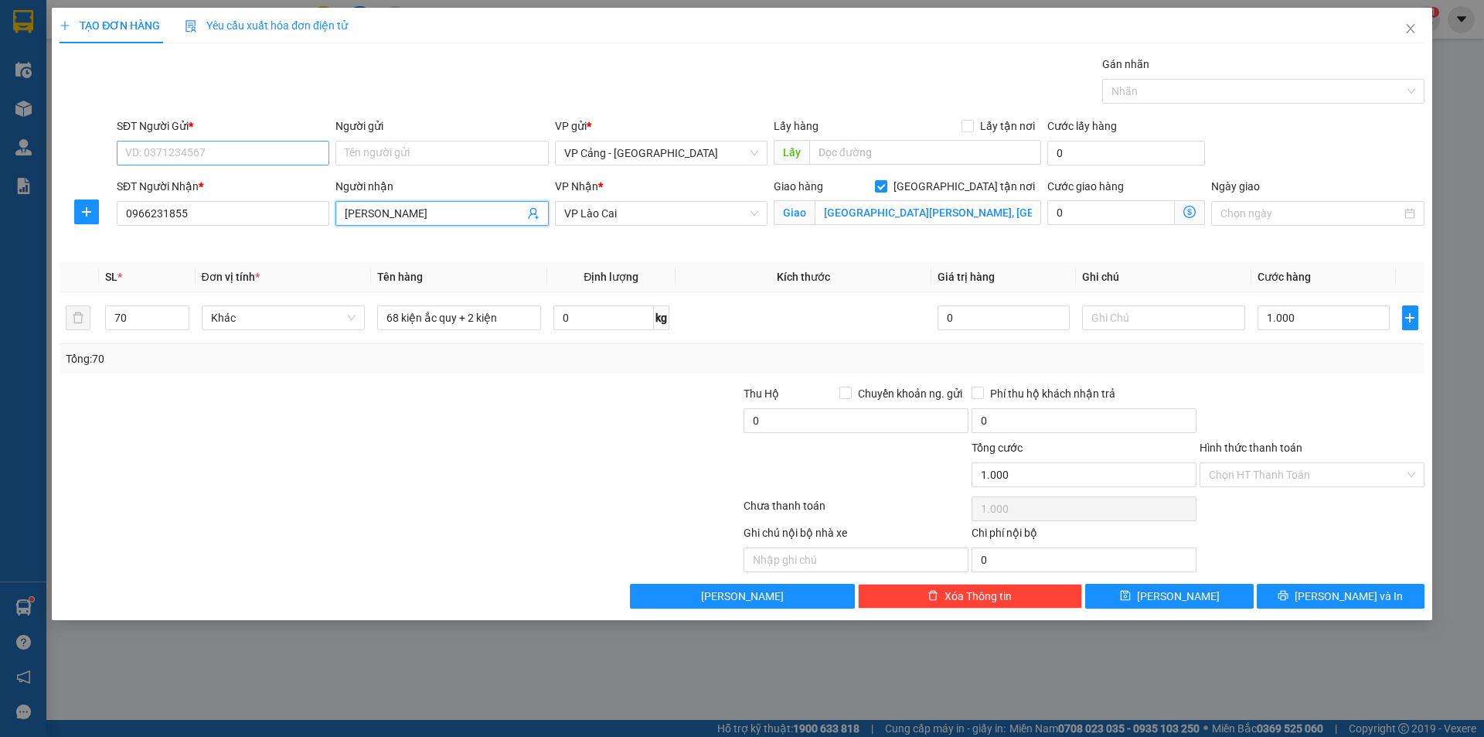
type input "[PERSON_NAME]"
click at [165, 155] on input "SĐT Người Gửi *" at bounding box center [223, 153] width 213 height 25
type input "0968381042"
click at [204, 180] on div "0968381042 - ắc quy Thành Phát" at bounding box center [223, 183] width 194 height 17
type input "ắc quy Thành Phát"
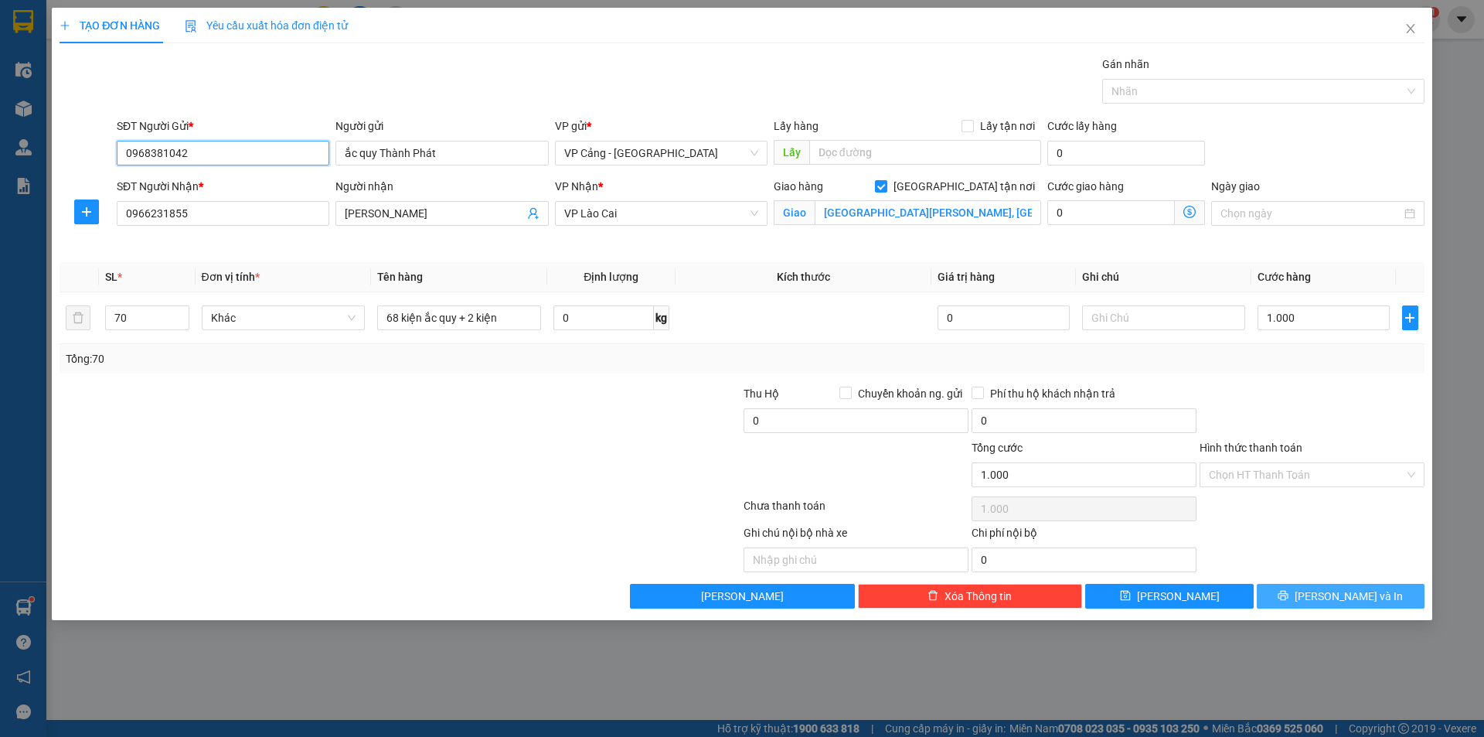
type input "0968381042"
click at [1336, 594] on span "[PERSON_NAME] và In" at bounding box center [1349, 595] width 108 height 17
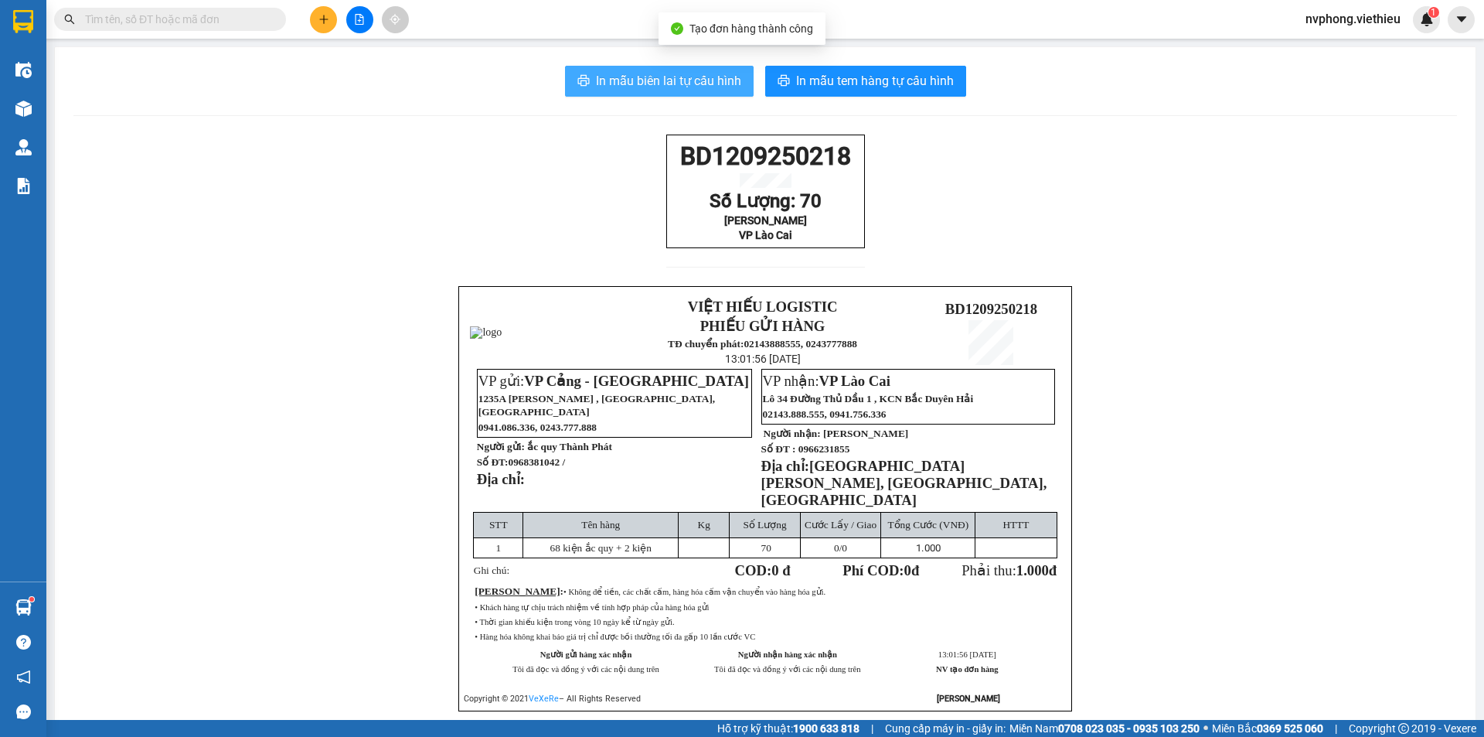
click at [666, 85] on span "In mẫu biên lai tự cấu hình" at bounding box center [668, 80] width 145 height 19
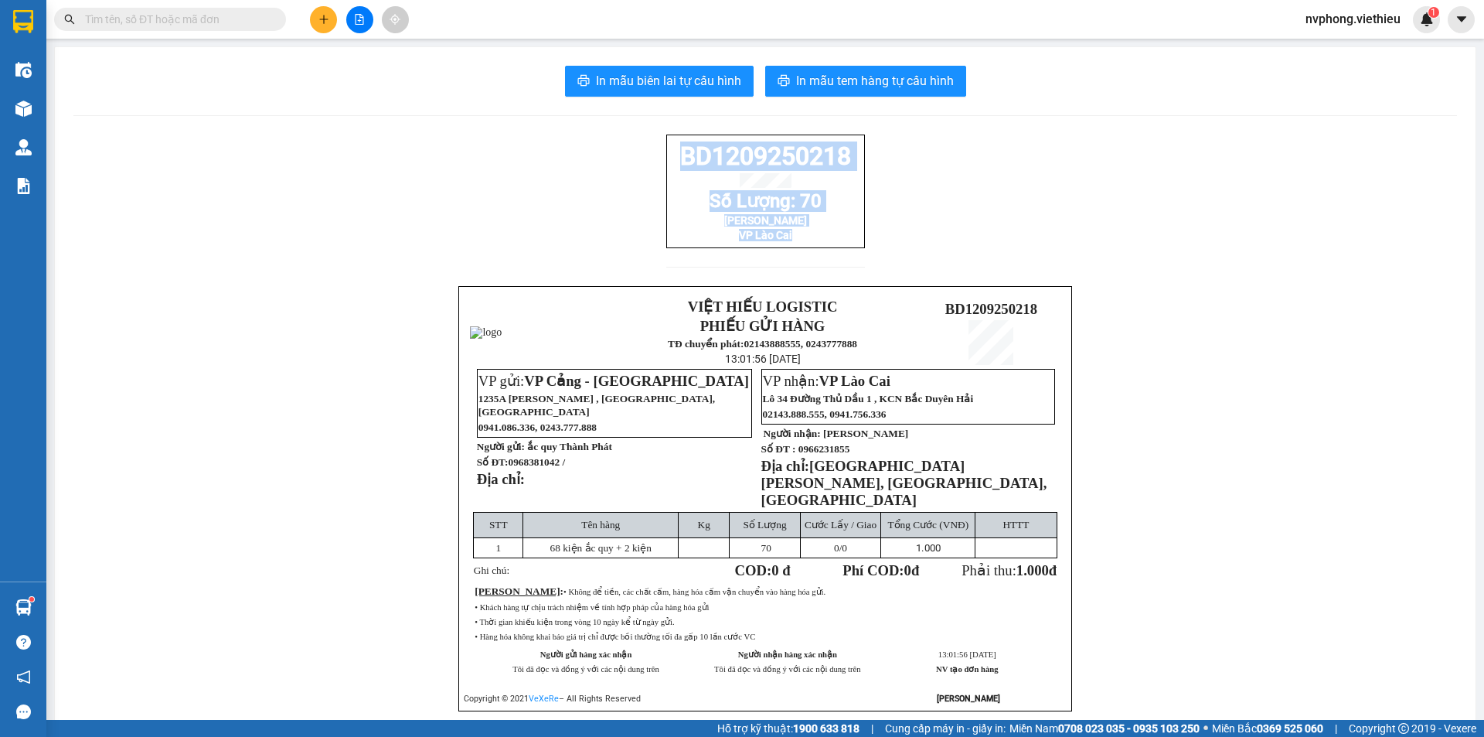
drag, startPoint x: 844, startPoint y: 257, endPoint x: 618, endPoint y: 128, distance: 260.7
click at [618, 128] on div "In mẫu biên lai tự cấu hình In mẫu tem hàng tự cấu hình BD1209250218 Số Lượng: …" at bounding box center [765, 407] width 1421 height 720
copy div "BD1209250218 Số Lượng: 70 Huy Hùng VP Lào Cai"
click at [199, 23] on input "text" at bounding box center [176, 19] width 182 height 17
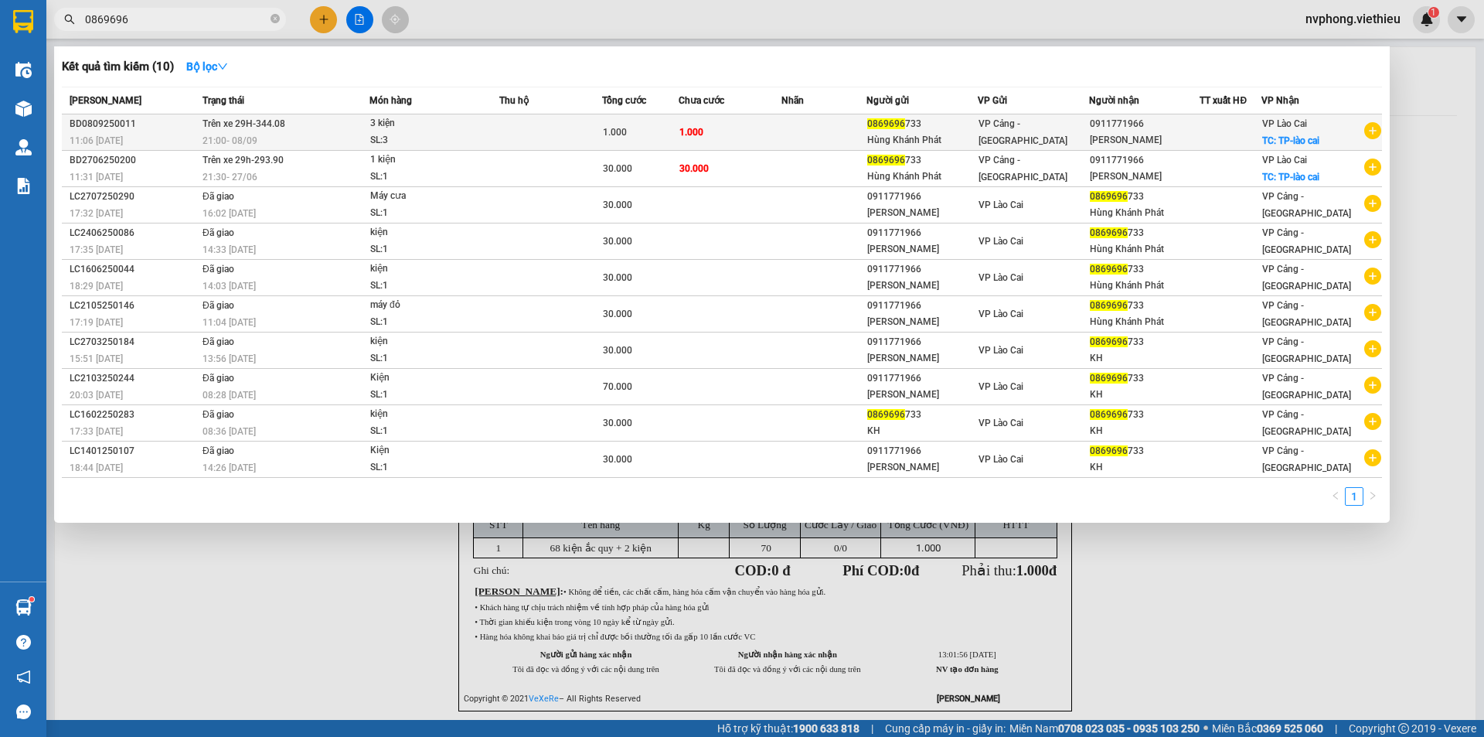
type input "0869696"
click at [837, 132] on td at bounding box center [824, 132] width 86 height 36
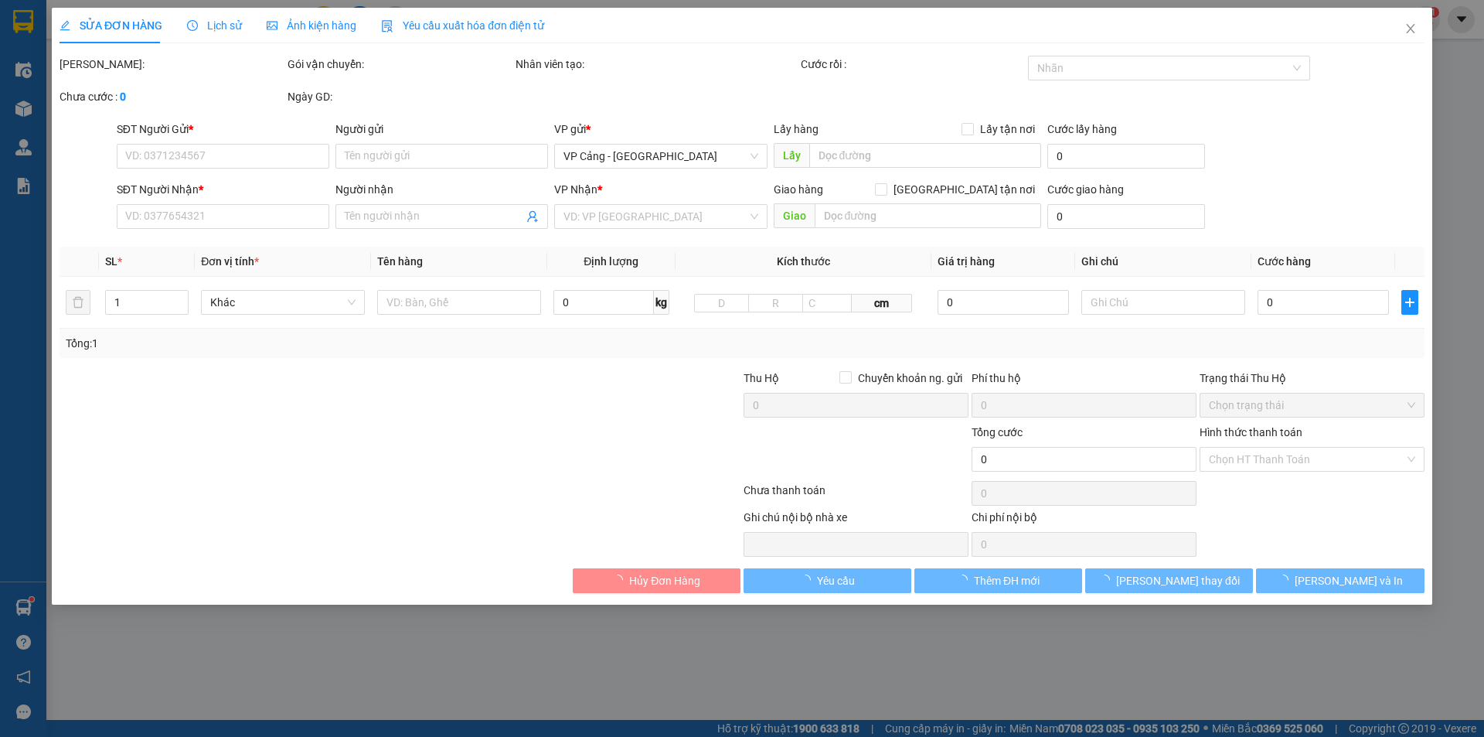
type input "0869696733"
type input "Hùng Khánh Phát"
type input "0911771966"
type input "[PERSON_NAME]"
checkbox input "true"
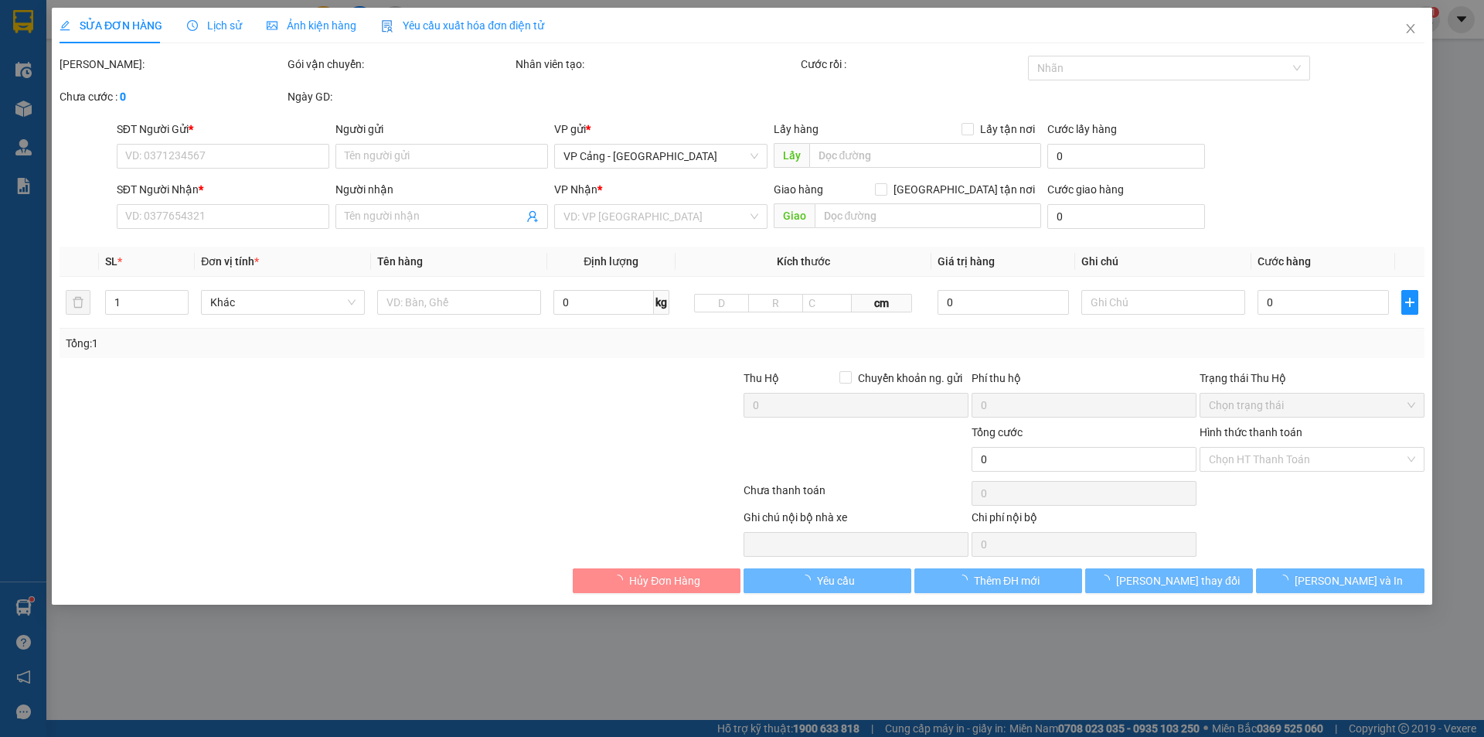
type input "TP-lào cai"
type input "1.000"
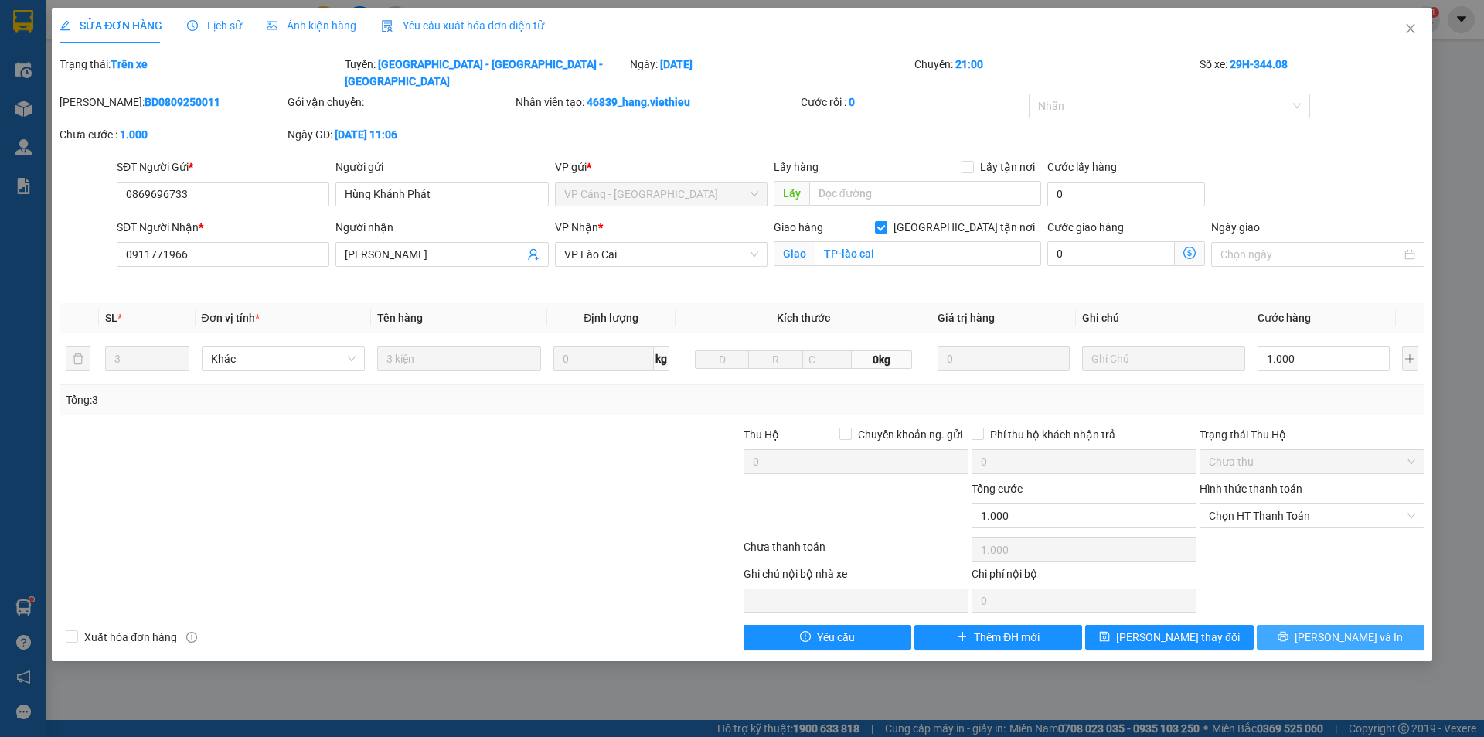
click at [1299, 625] on button "[PERSON_NAME] và In" at bounding box center [1341, 637] width 168 height 25
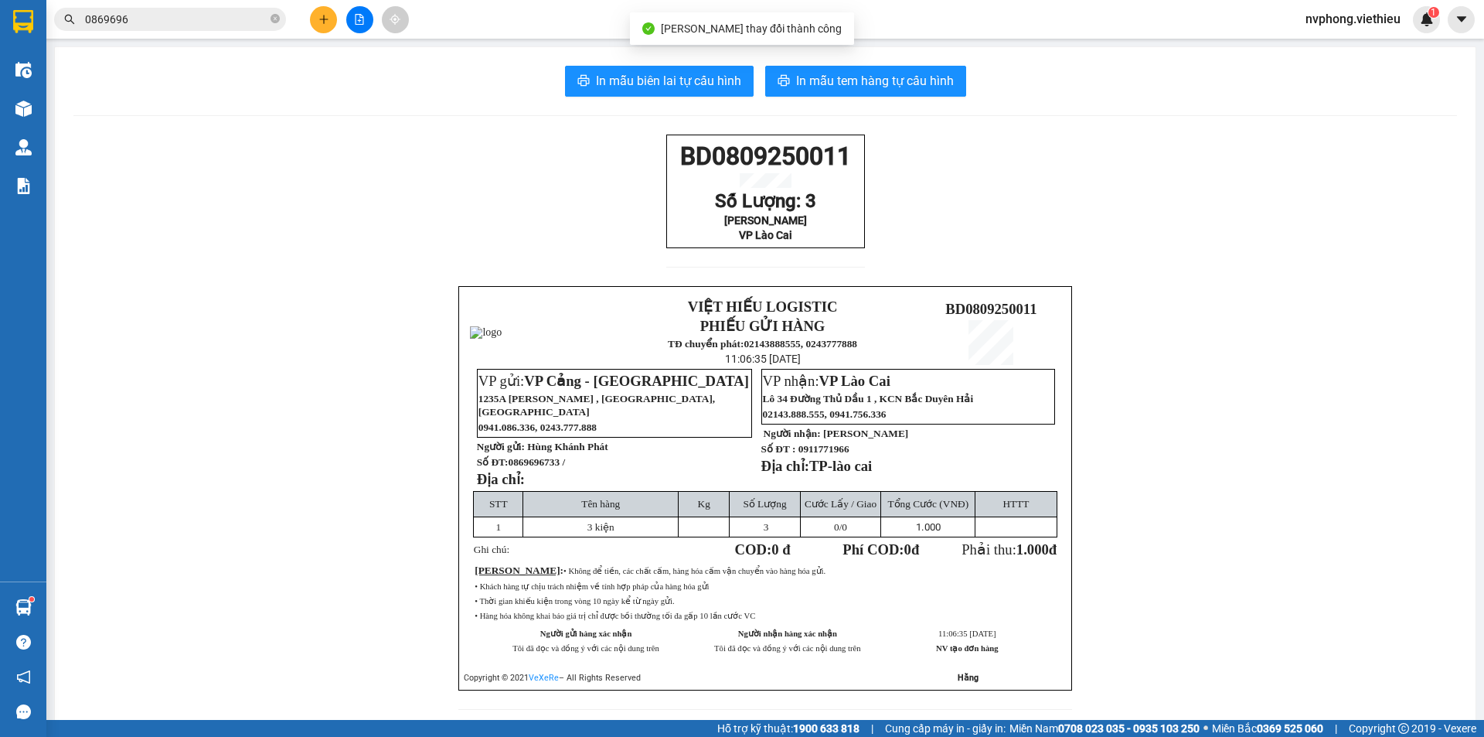
scroll to position [63, 0]
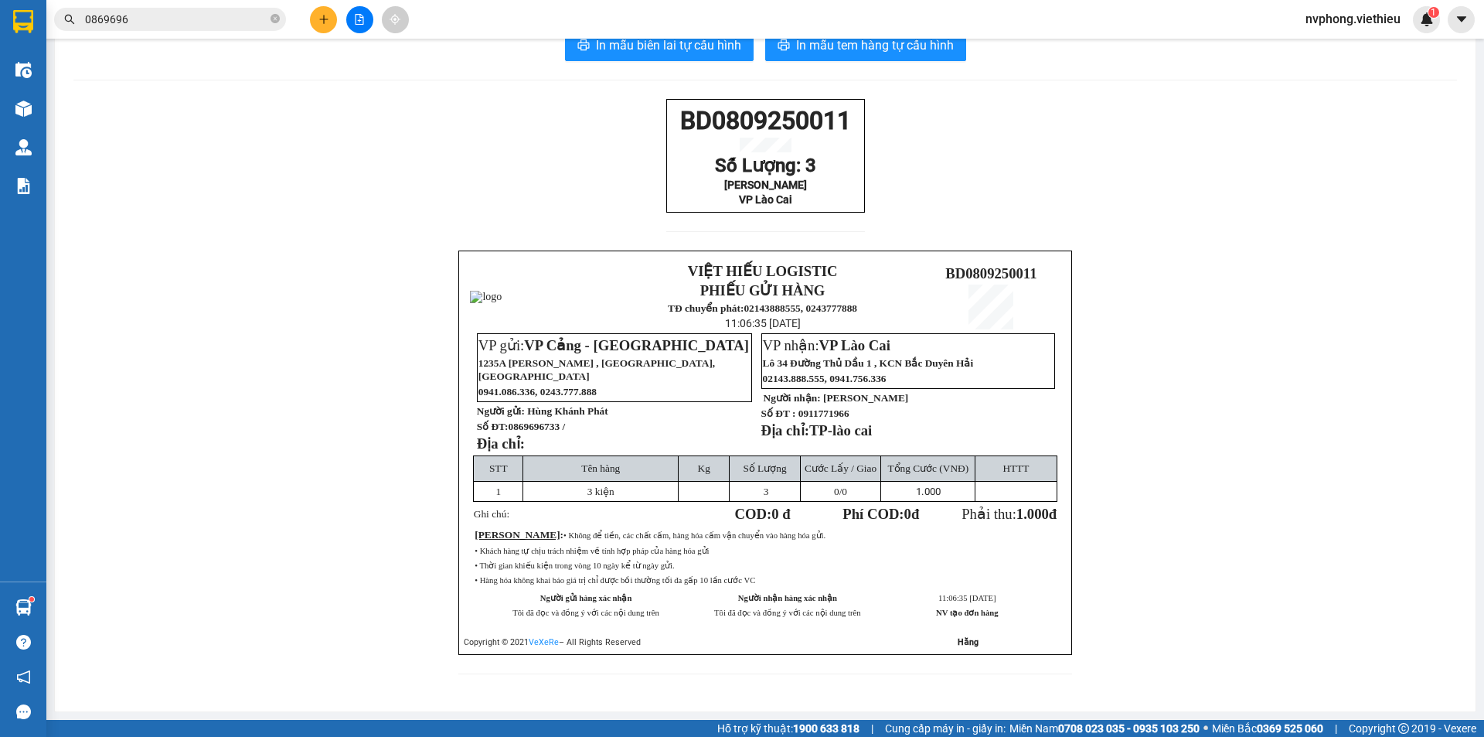
click at [158, 13] on input "0869696" at bounding box center [176, 19] width 182 height 17
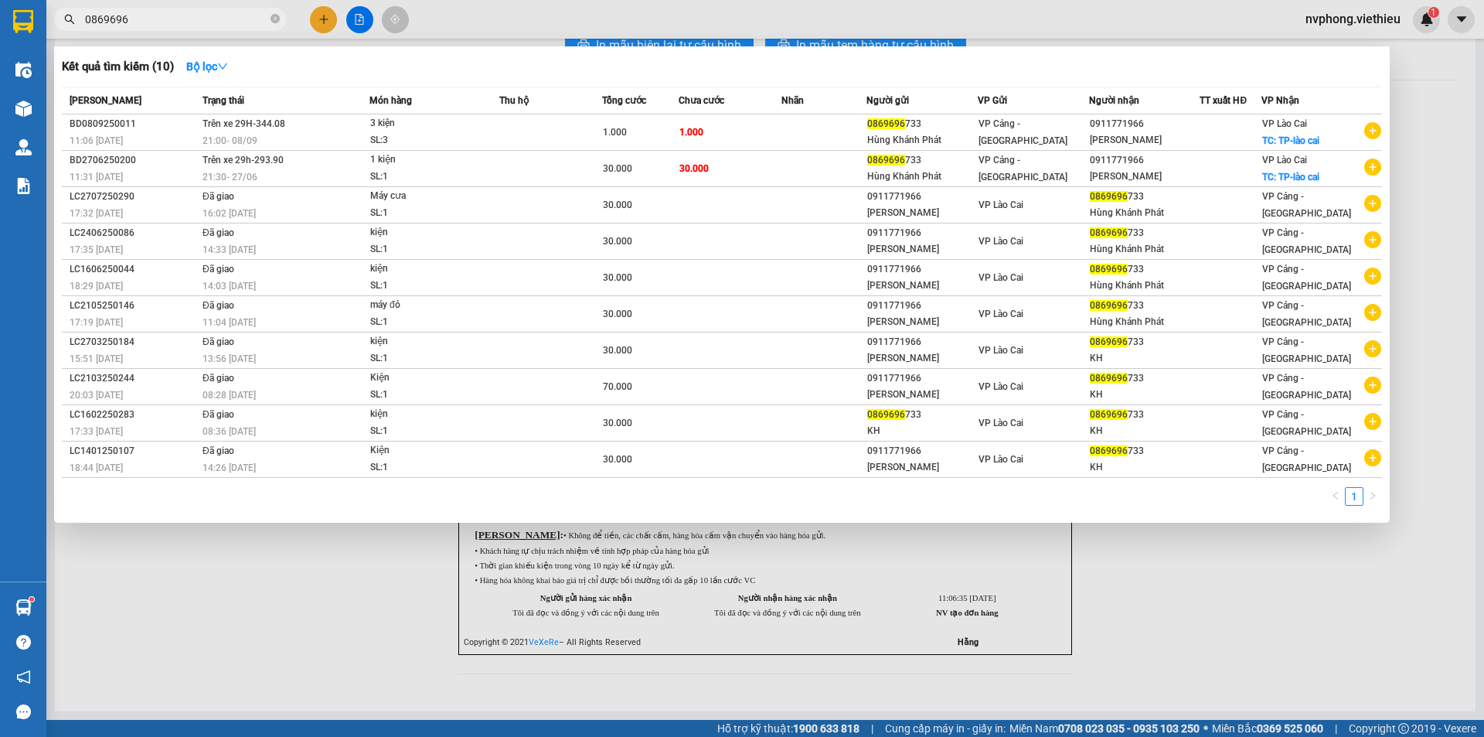
drag, startPoint x: 141, startPoint y: 19, endPoint x: 78, endPoint y: 28, distance: 63.2
click at [78, 28] on span "0869696" at bounding box center [170, 19] width 232 height 23
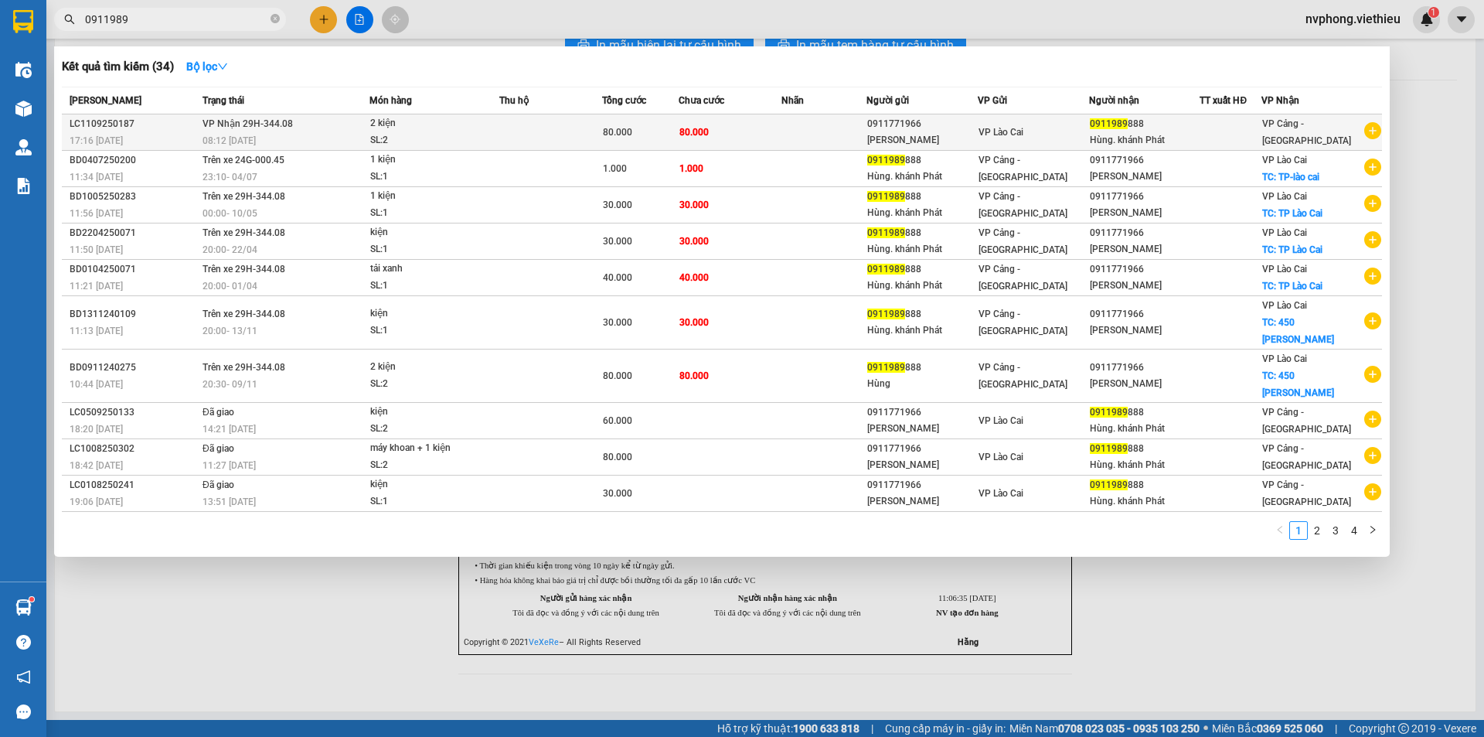
type input "0911989"
click at [414, 131] on div "2 kiện" at bounding box center [428, 123] width 116 height 17
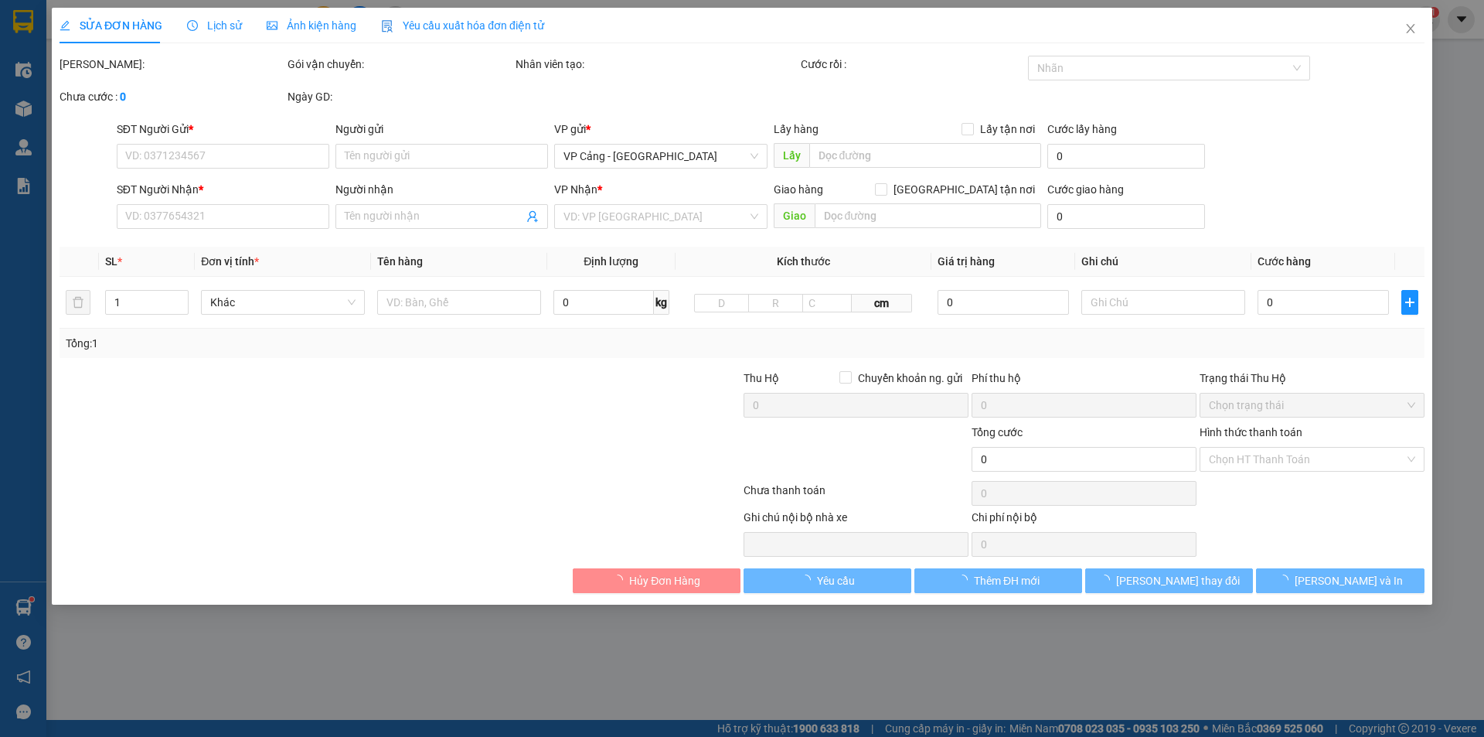
type input "0911771966"
type input "[PERSON_NAME]"
type input "0911989888"
type input "Hùng. khánh Phát"
type input "80.000"
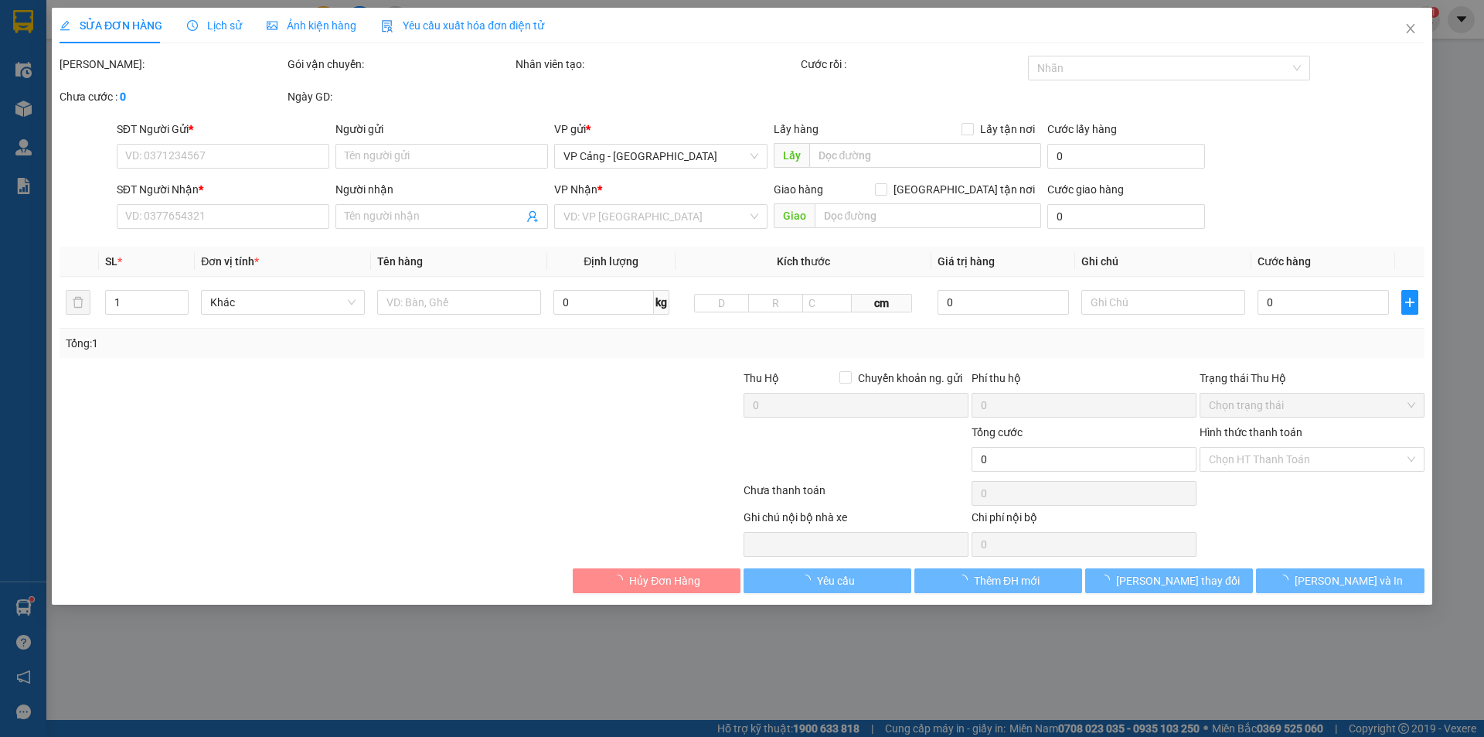
type input "80.000"
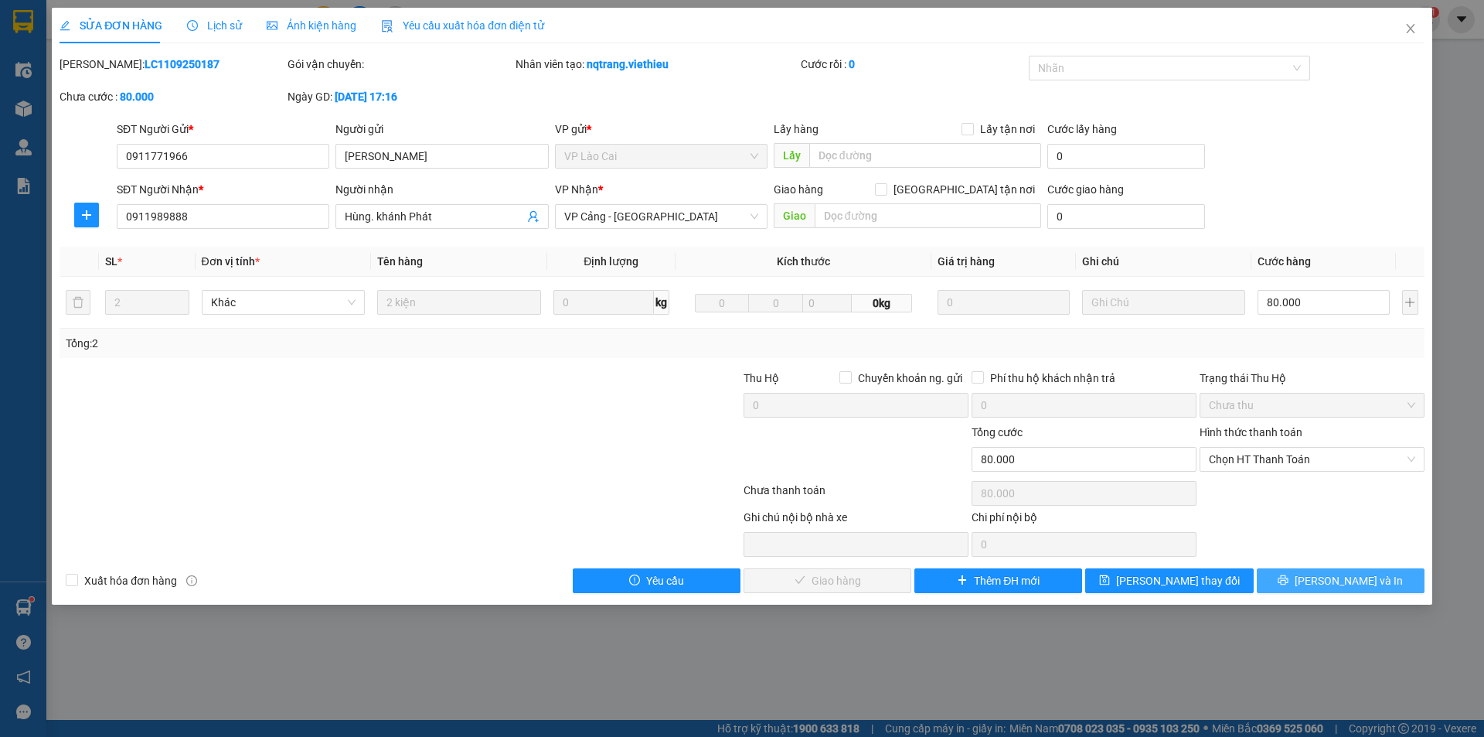
click at [1284, 586] on button "[PERSON_NAME] và In" at bounding box center [1341, 580] width 168 height 25
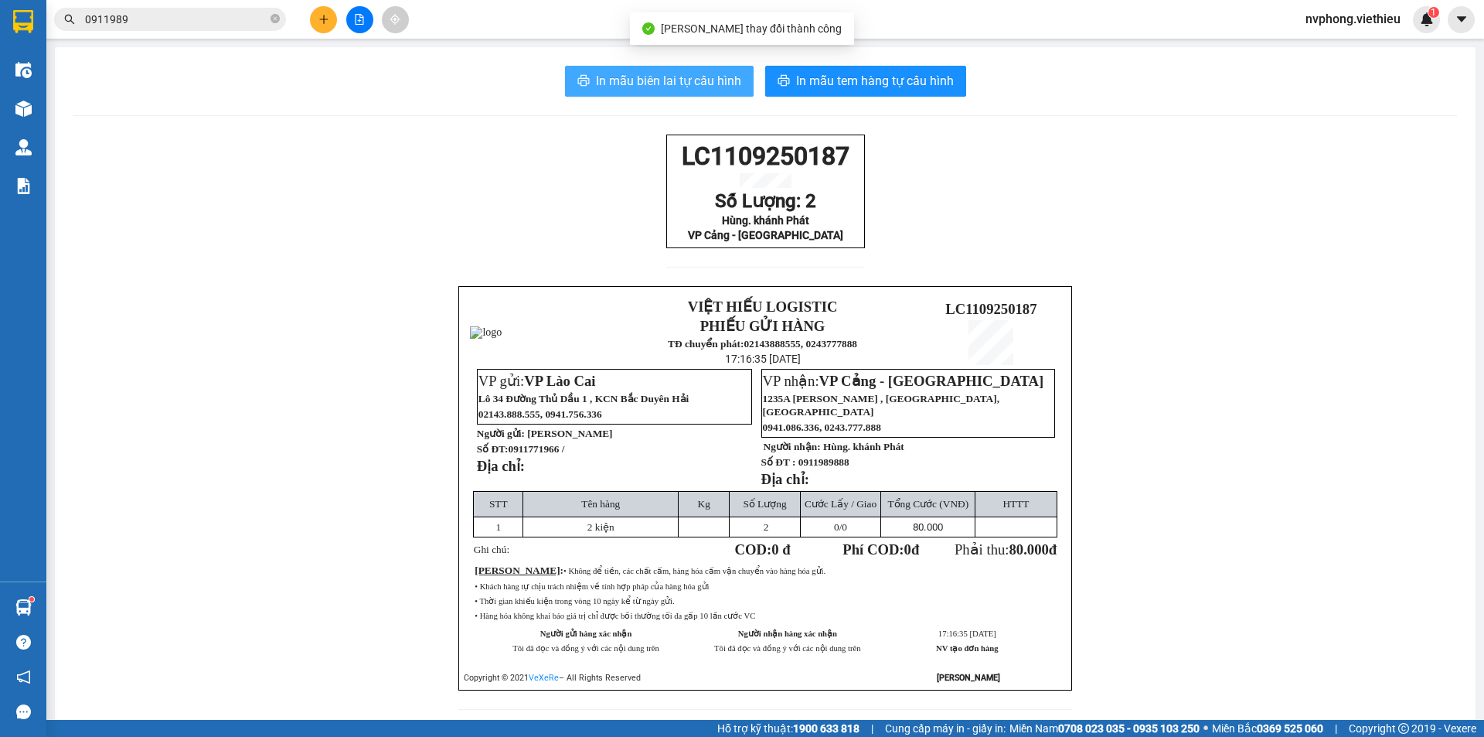
click at [675, 82] on span "In mẫu biên lai tự cấu hình" at bounding box center [668, 80] width 145 height 19
